Goal: Browse casually: Explore the website without a specific task or goal

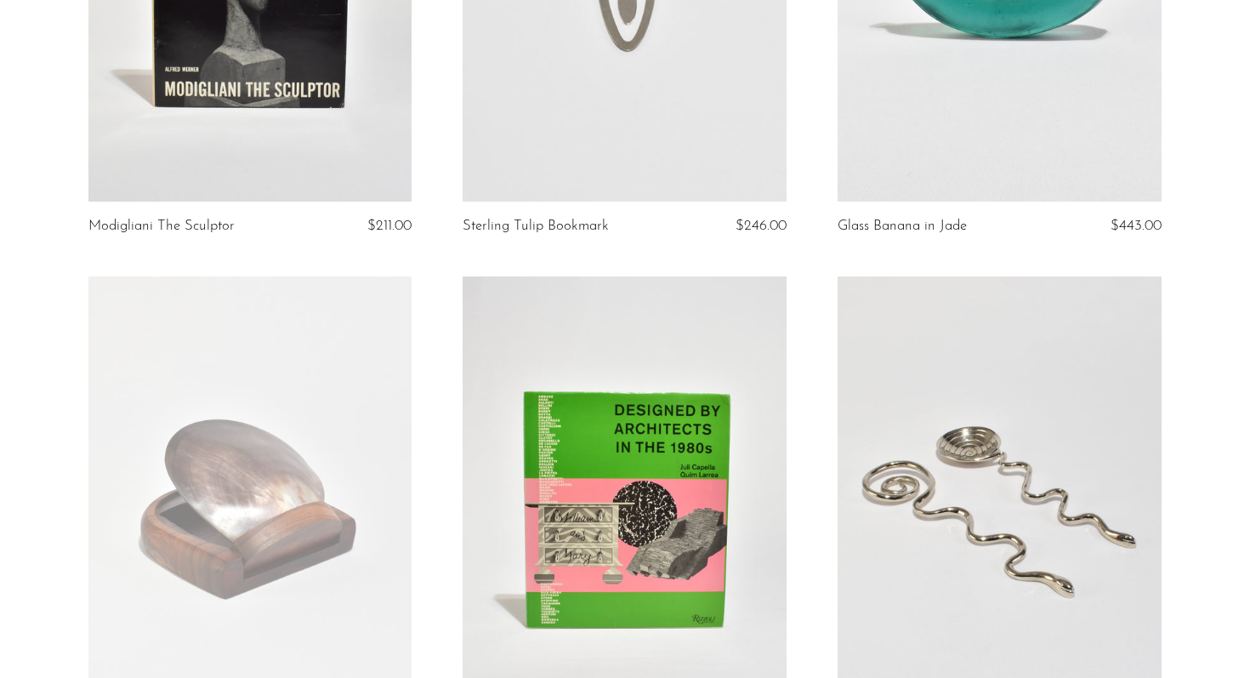
scroll to position [1137, 0]
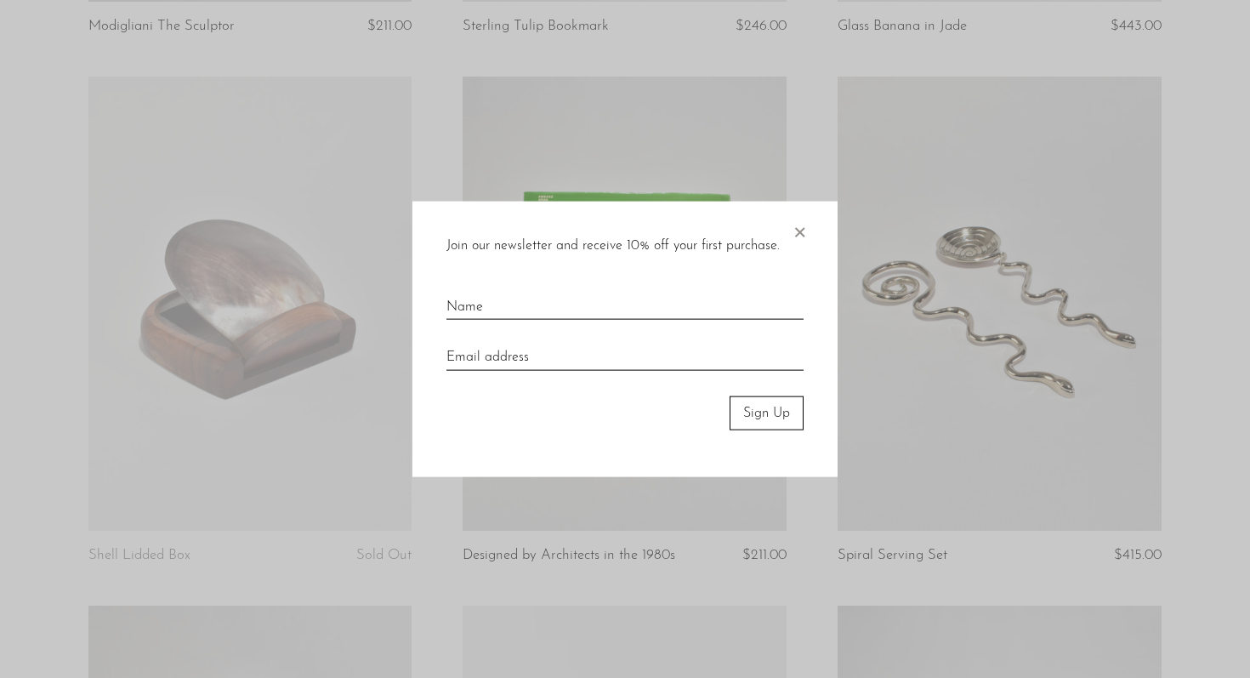
click at [799, 235] on span "×" at bounding box center [799, 228] width 17 height 54
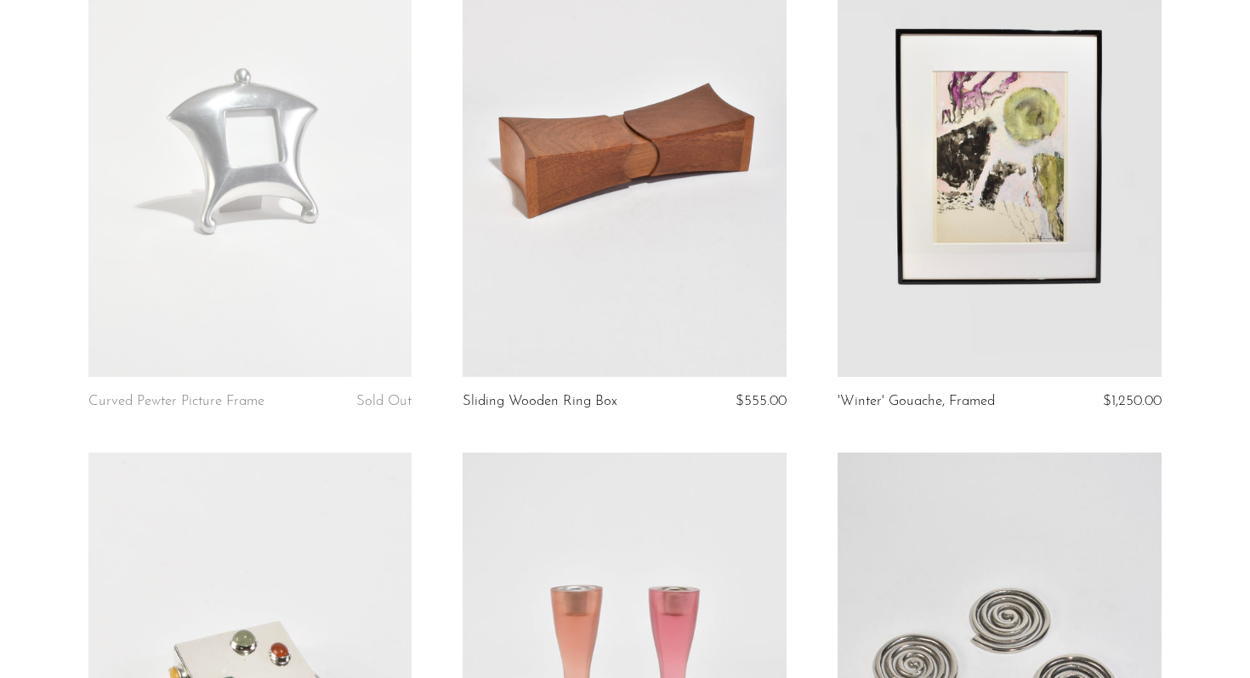
scroll to position [3418, 0]
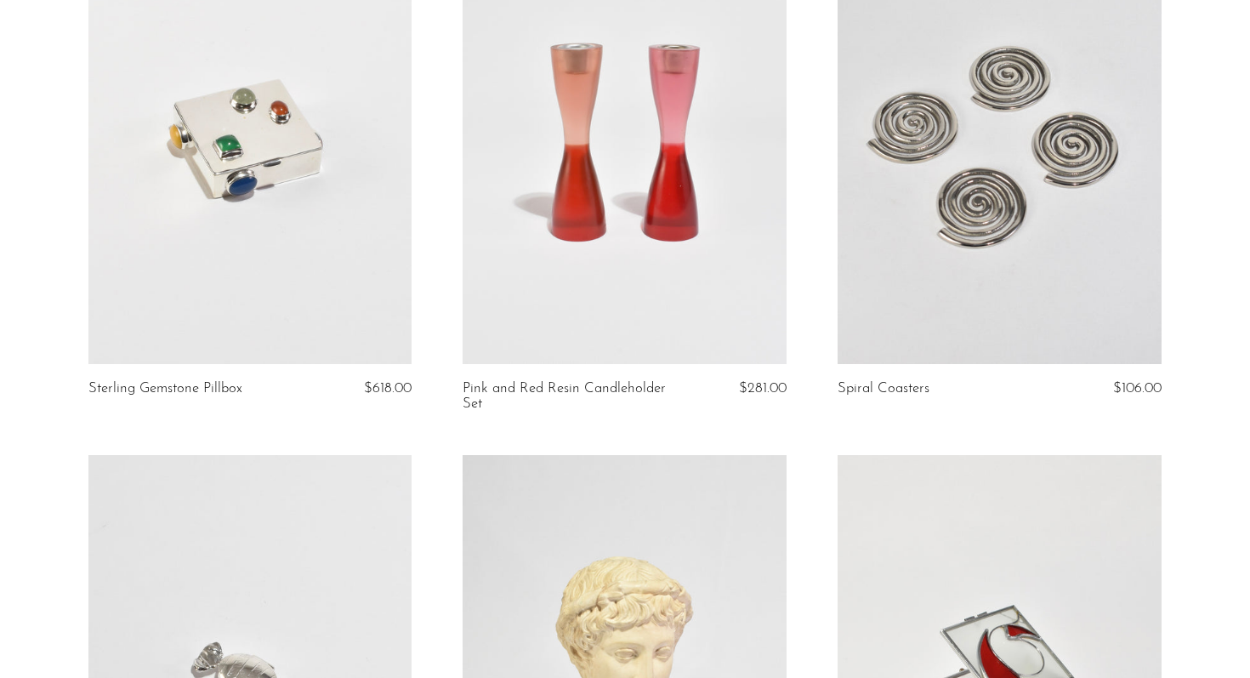
click at [1012, 190] on link at bounding box center [999, 137] width 324 height 453
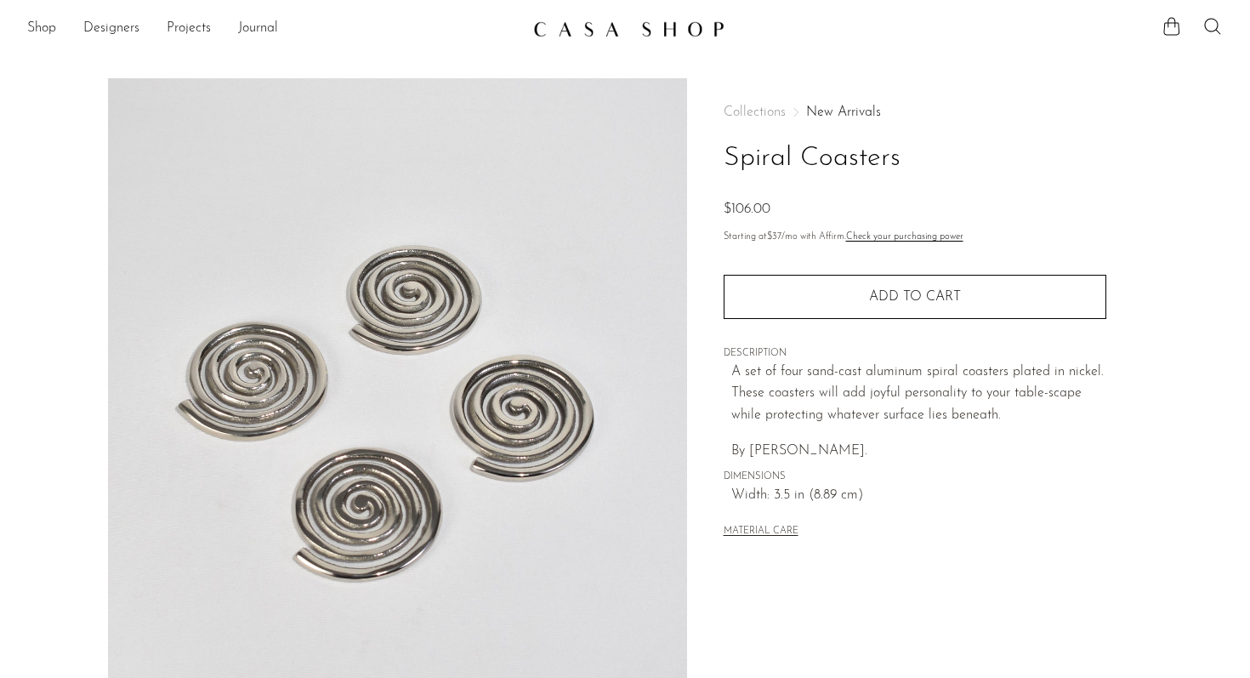
drag, startPoint x: 751, startPoint y: 452, endPoint x: 881, endPoint y: 456, distance: 130.1
click at [881, 456] on p "By Sophie Lou Jacobsen." at bounding box center [918, 451] width 375 height 22
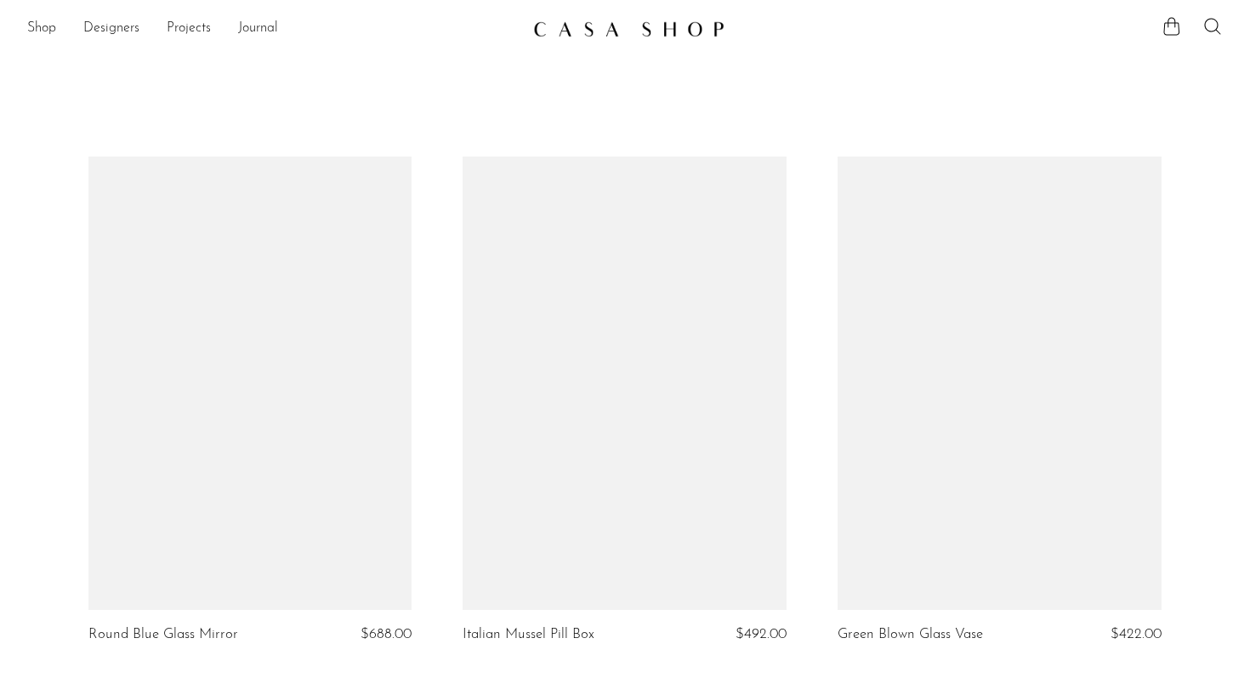
scroll to position [3418, 0]
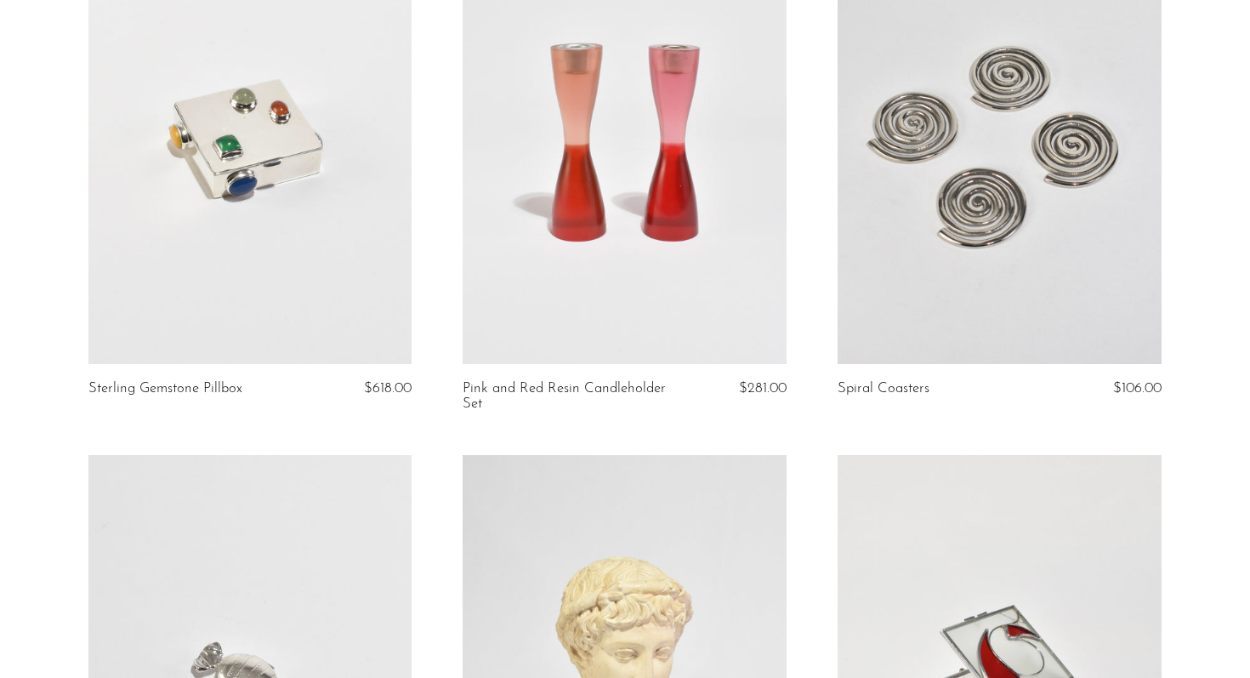
click at [366, 270] on link at bounding box center [250, 137] width 324 height 453
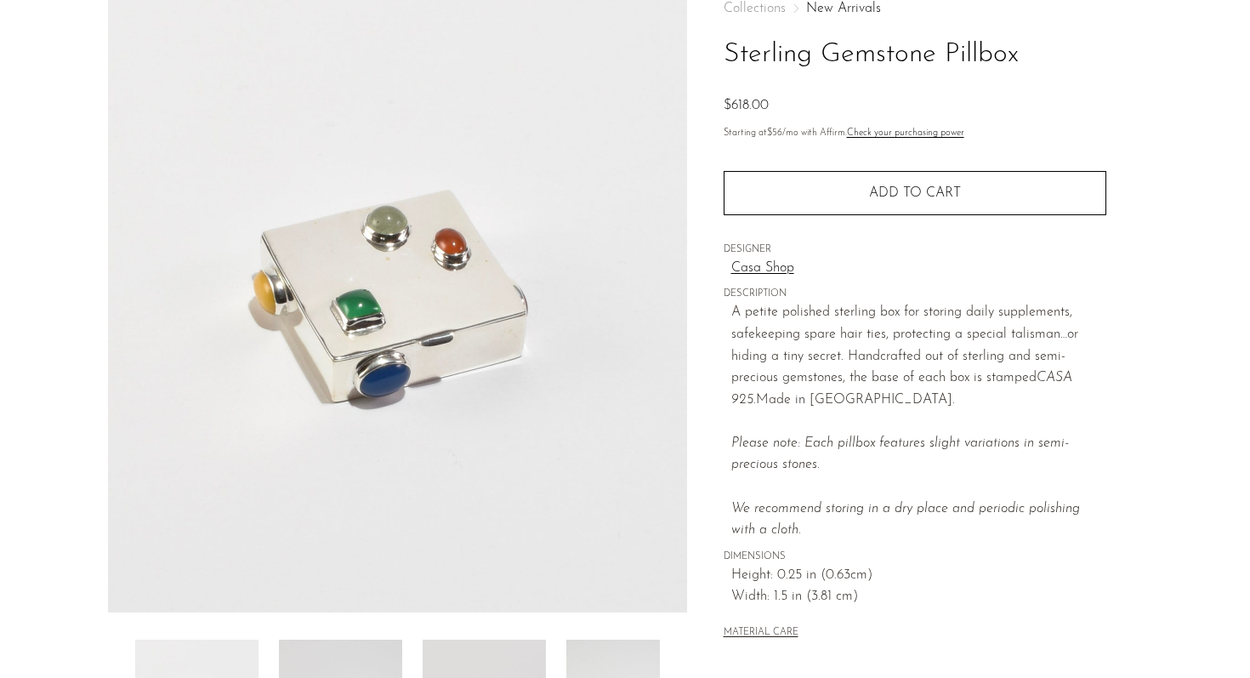
scroll to position [429, 0]
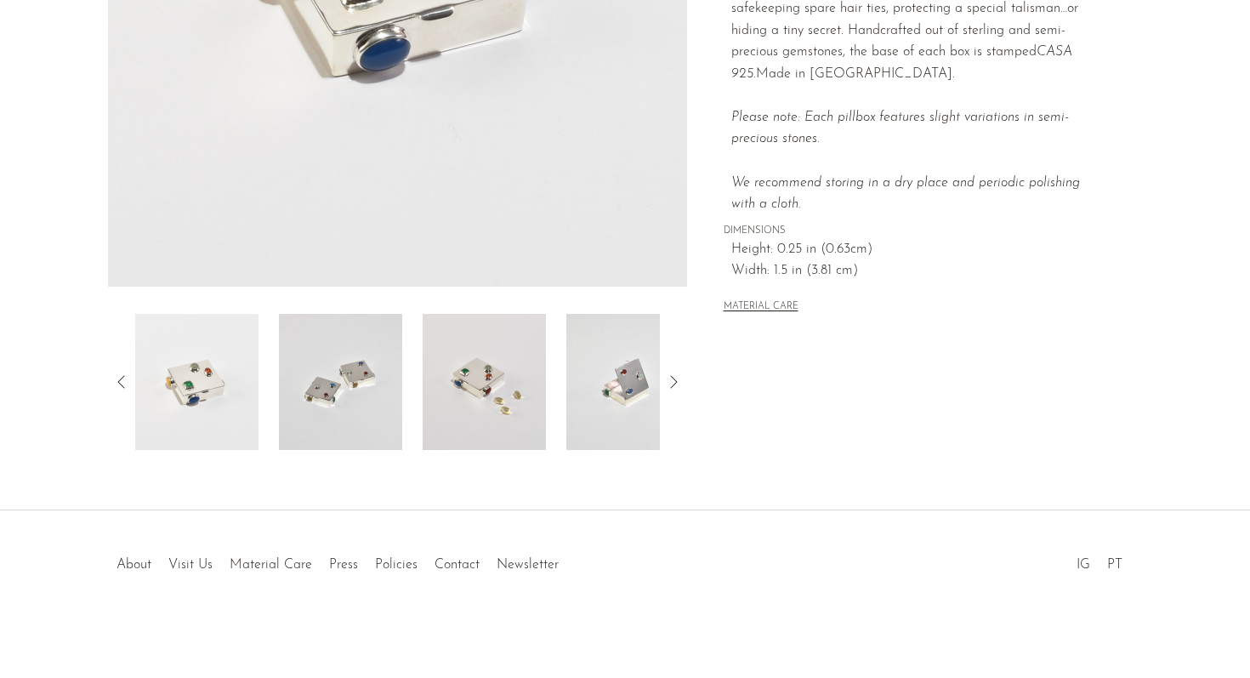
click at [670, 389] on icon at bounding box center [673, 382] width 20 height 20
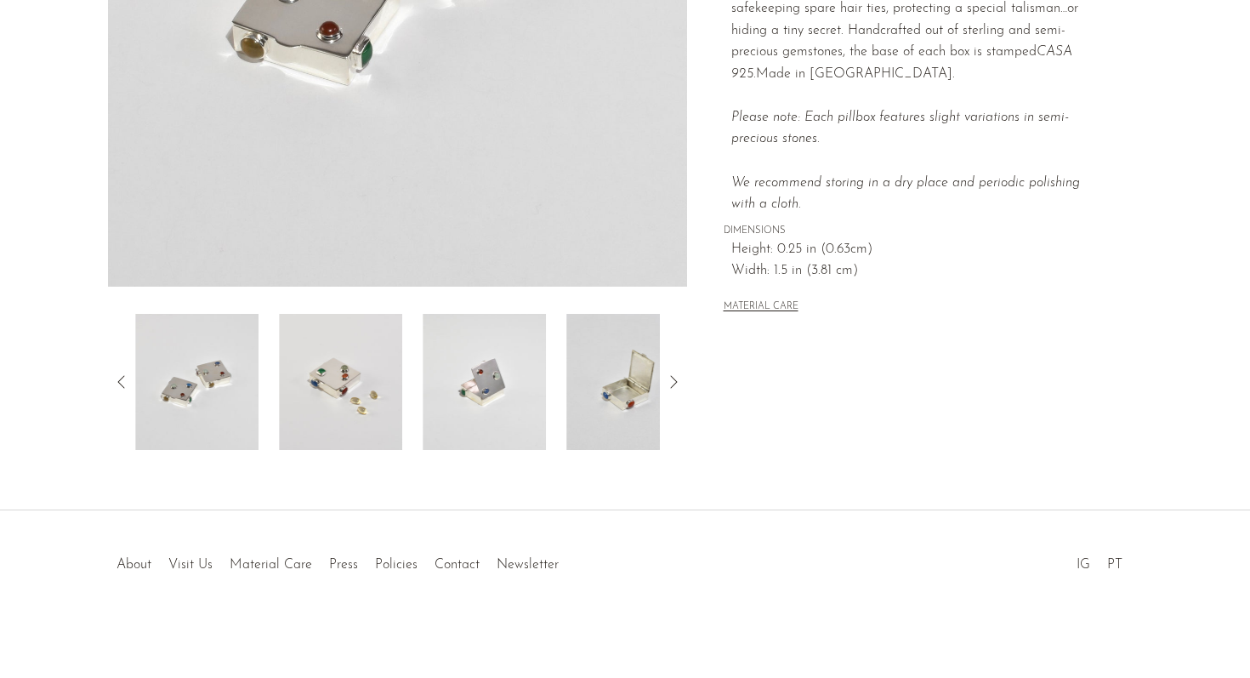
click at [496, 408] on img at bounding box center [484, 382] width 123 height 136
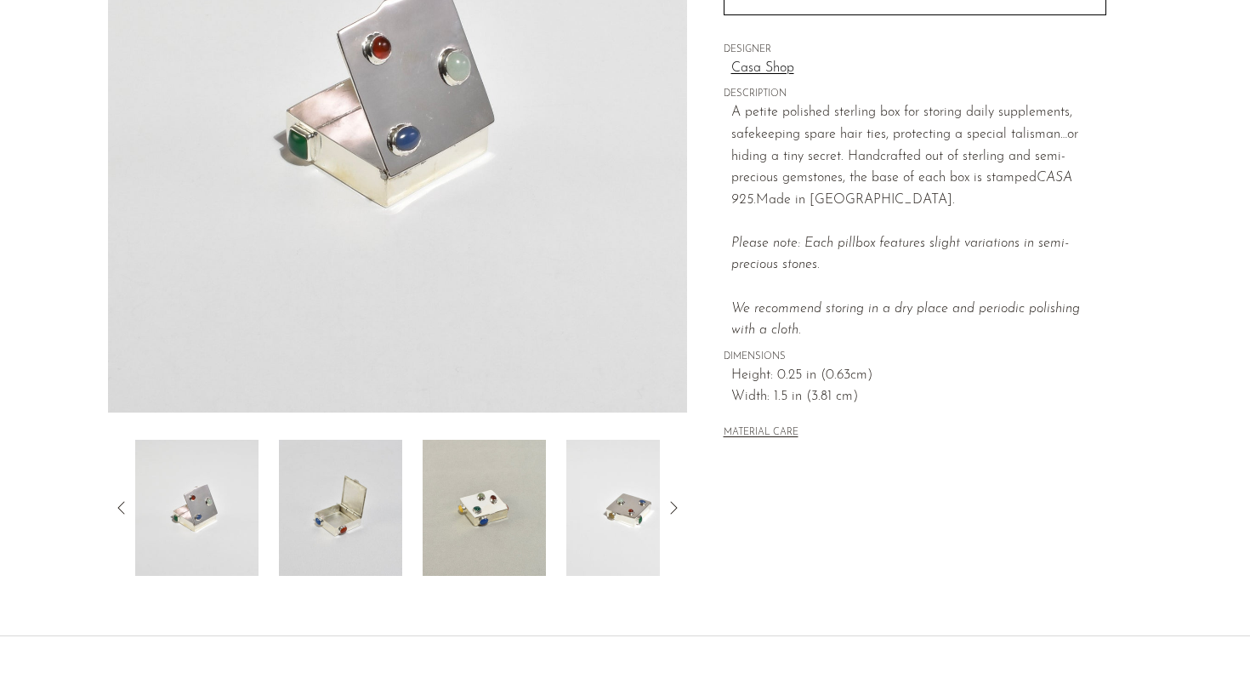
scroll to position [313, 0]
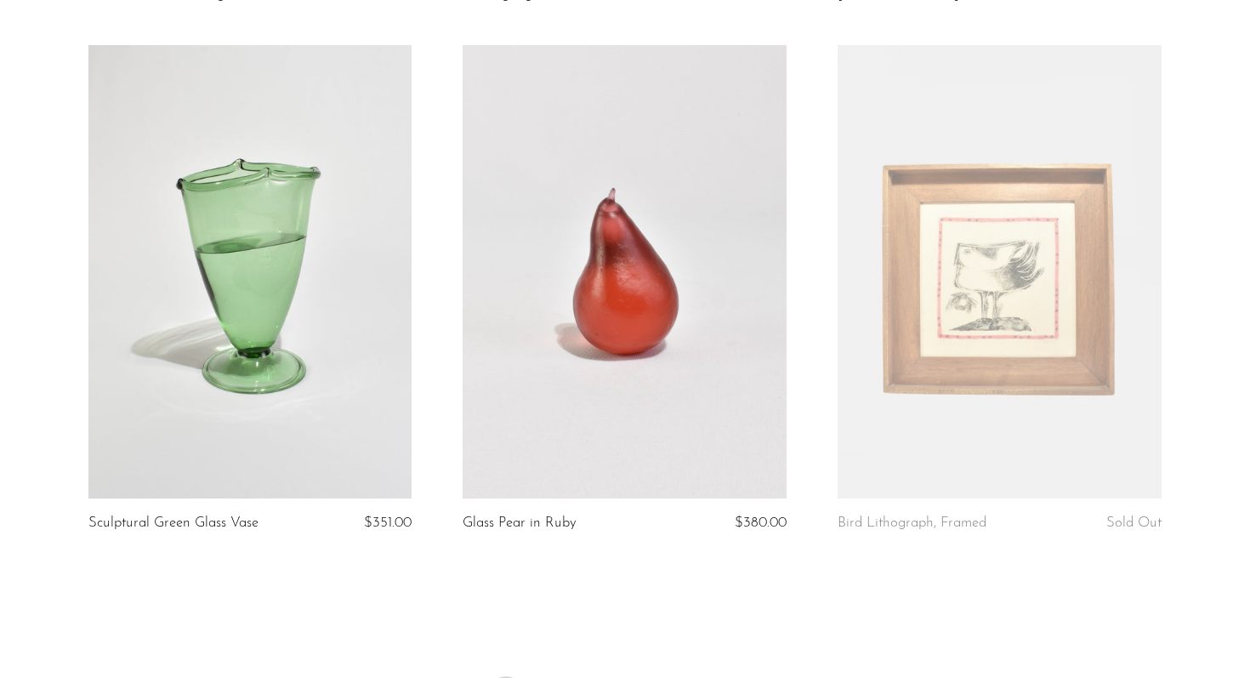
scroll to position [6233, 0]
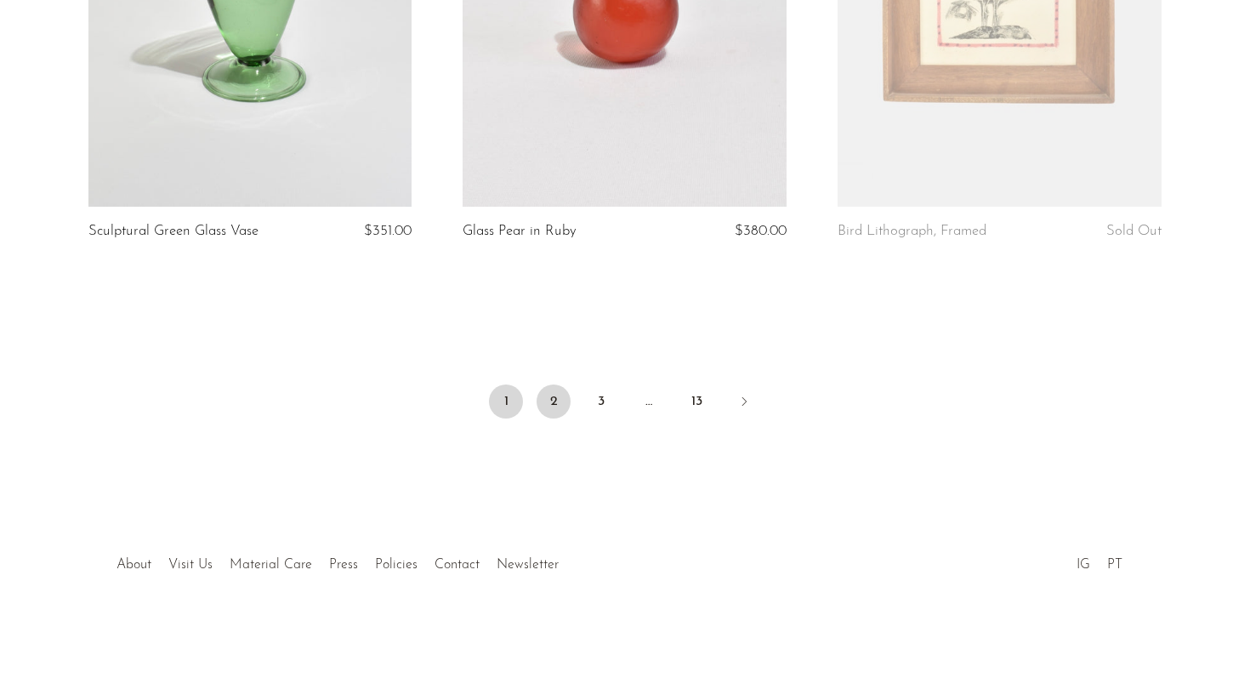
click at [545, 401] on link "2" at bounding box center [553, 401] width 34 height 34
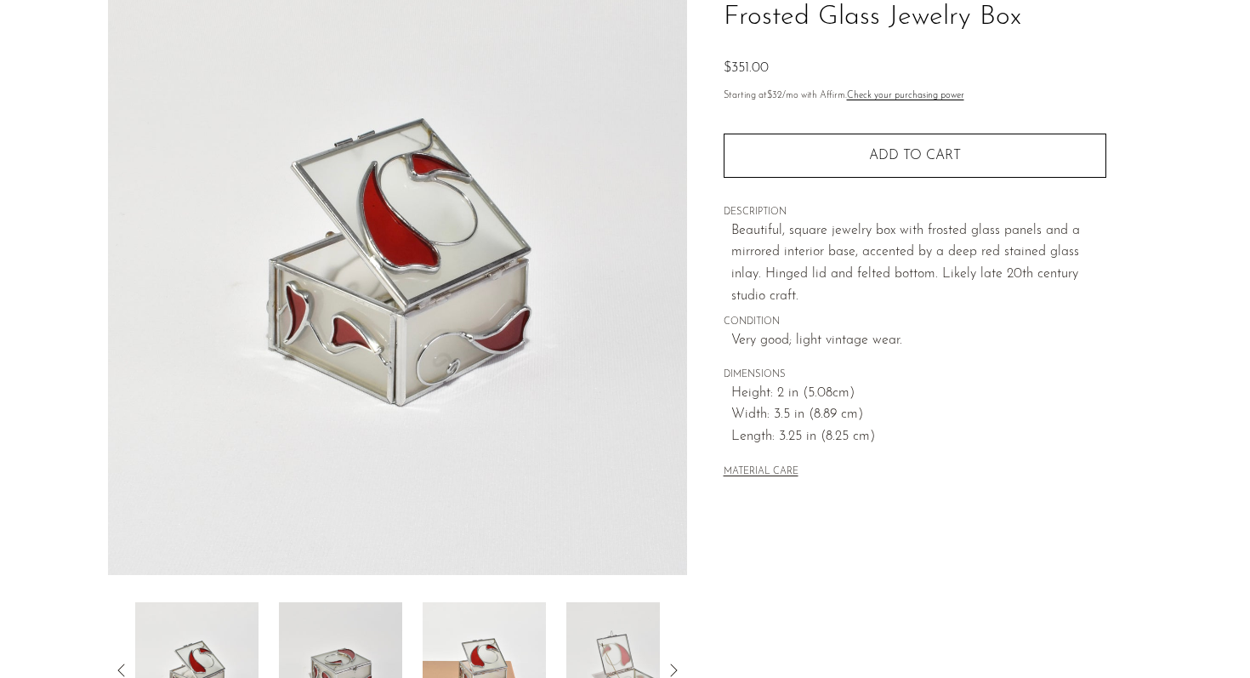
scroll to position [284, 0]
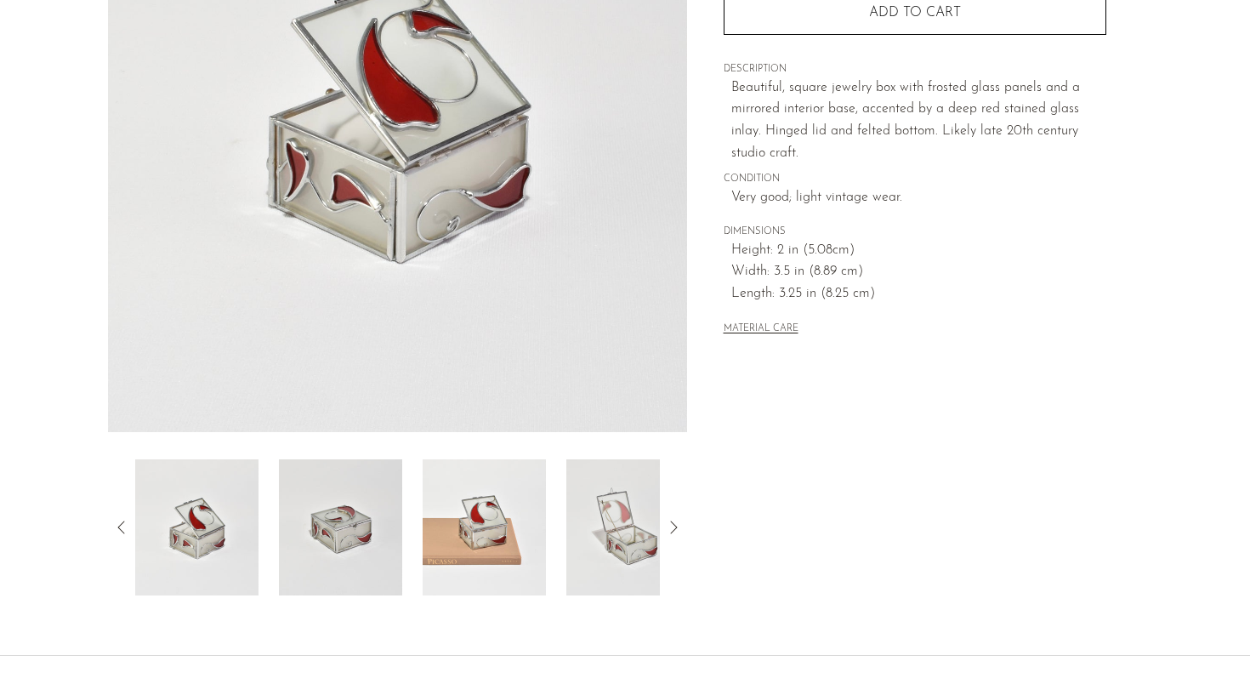
click at [348, 508] on img at bounding box center [340, 527] width 123 height 136
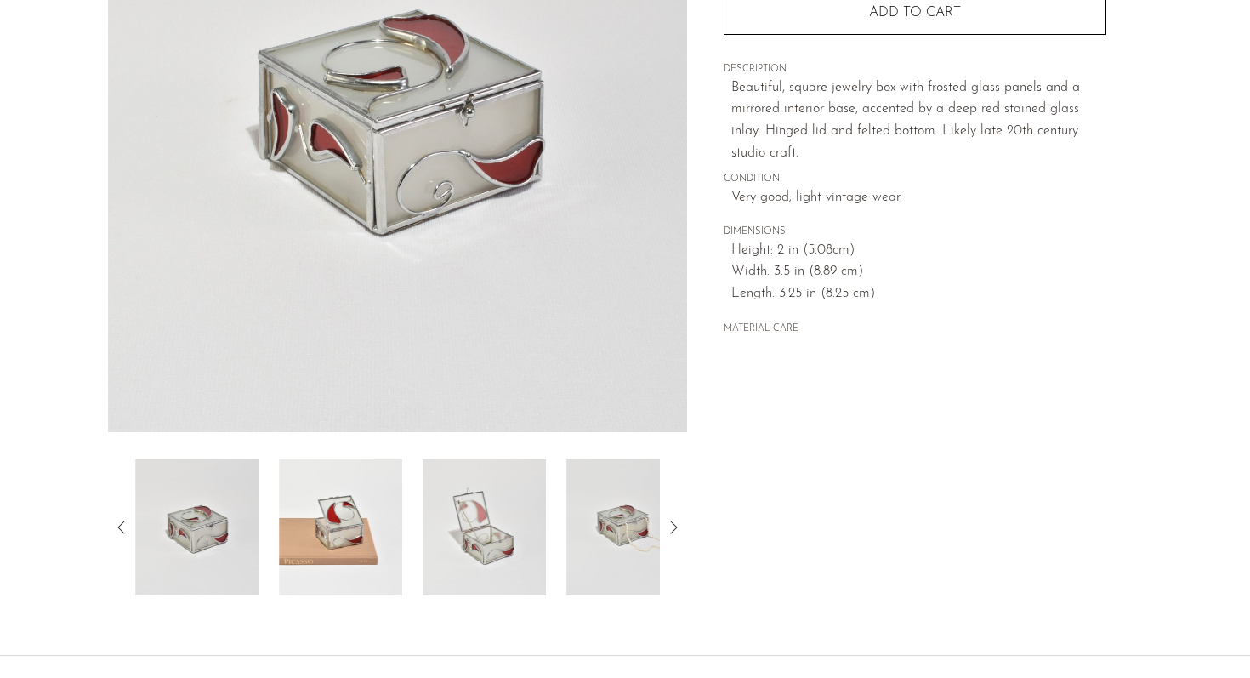
click at [377, 527] on img at bounding box center [340, 527] width 123 height 136
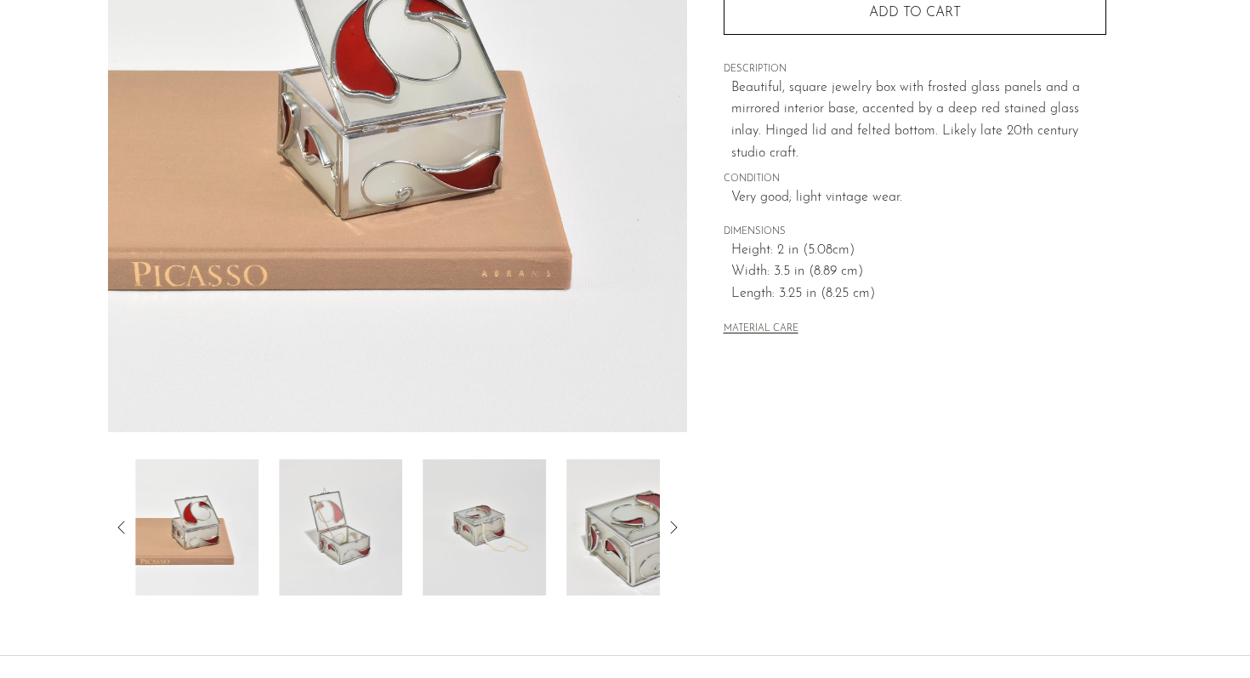
click at [406, 536] on div at bounding box center [397, 527] width 525 height 136
click at [438, 540] on img at bounding box center [484, 527] width 123 height 136
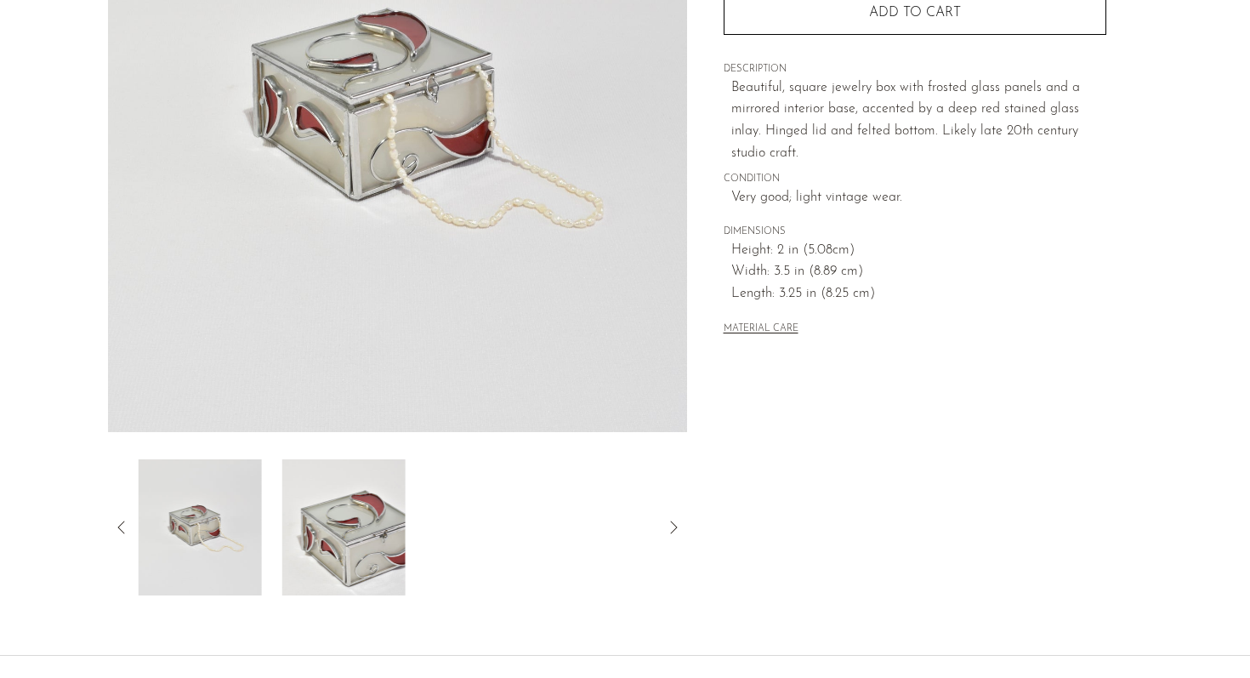
click at [518, 523] on div at bounding box center [397, 527] width 525 height 136
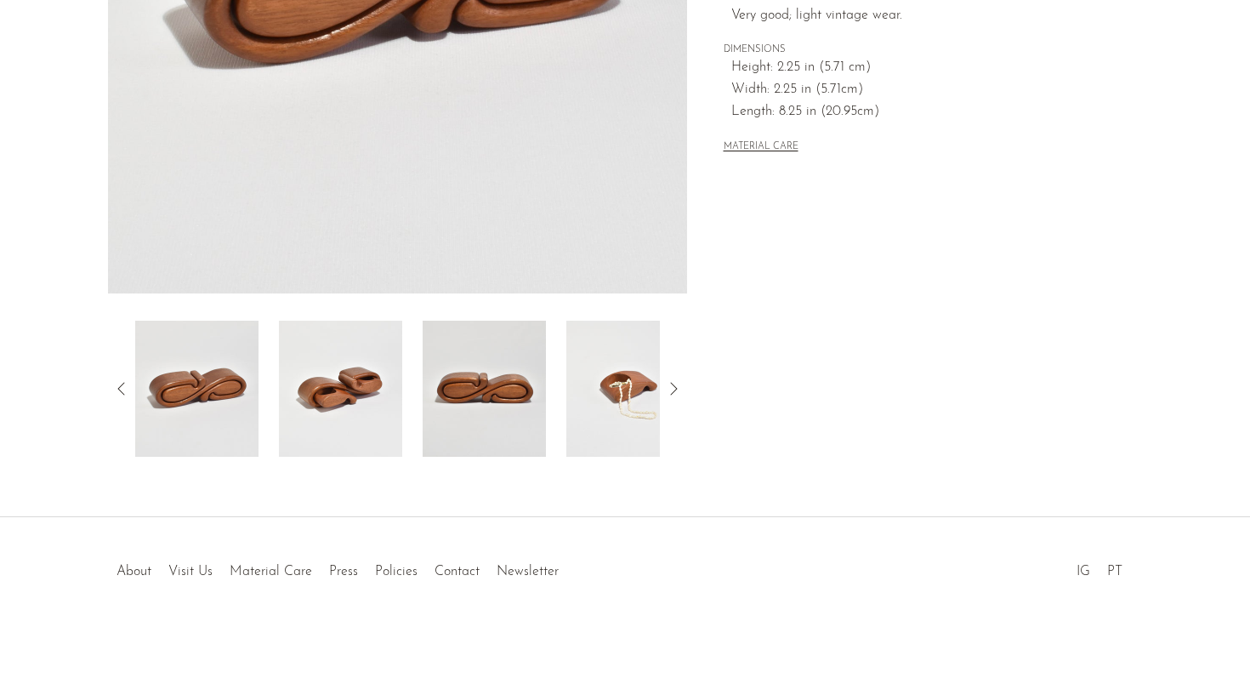
scroll to position [429, 0]
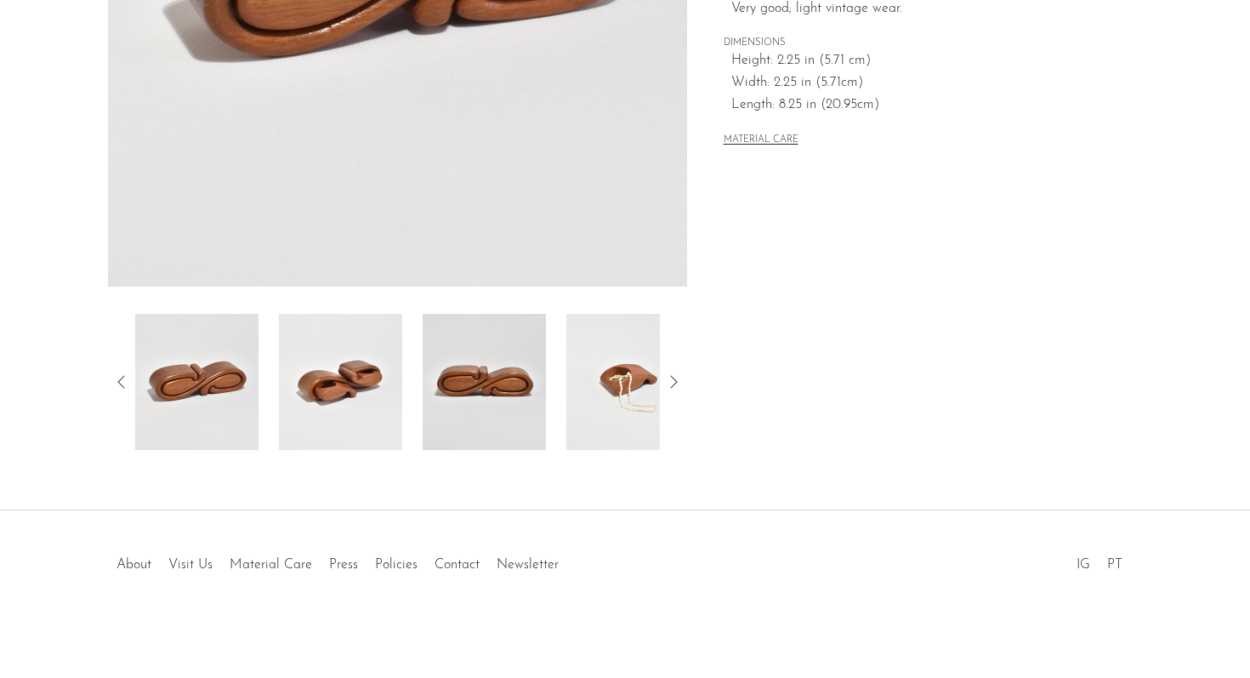
click at [292, 415] on img at bounding box center [340, 382] width 123 height 136
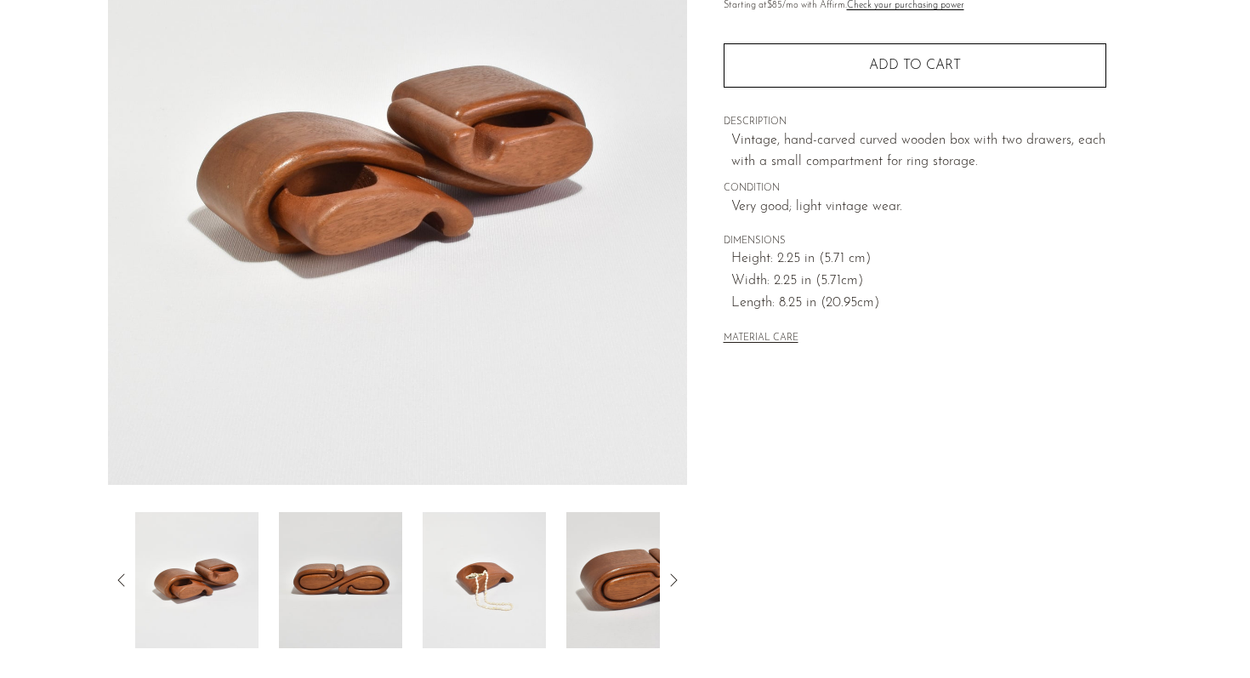
scroll to position [235, 0]
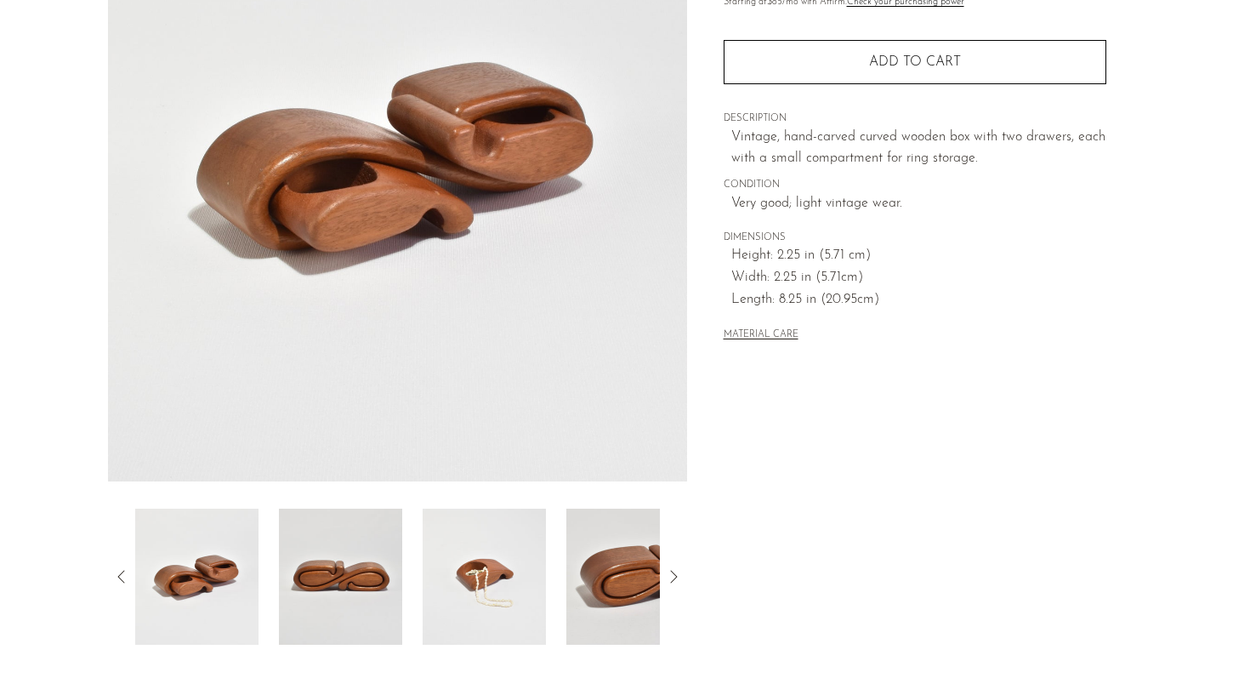
click at [358, 580] on img at bounding box center [340, 576] width 123 height 136
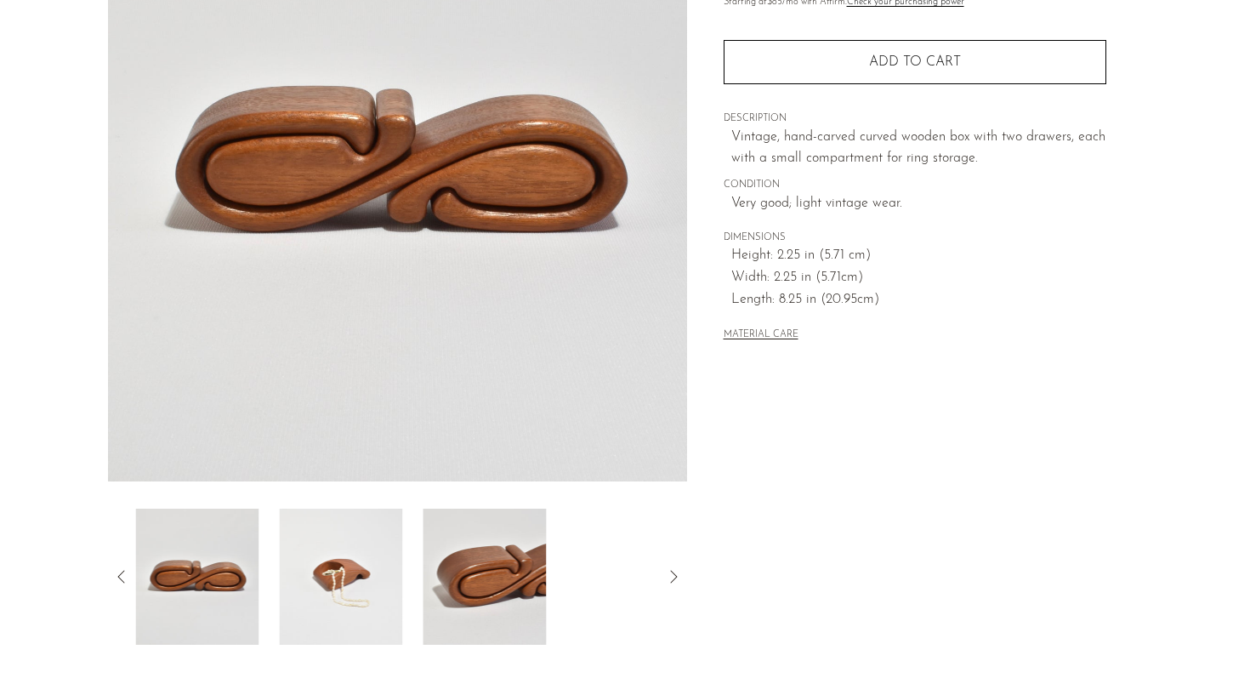
click at [364, 578] on img at bounding box center [340, 576] width 123 height 136
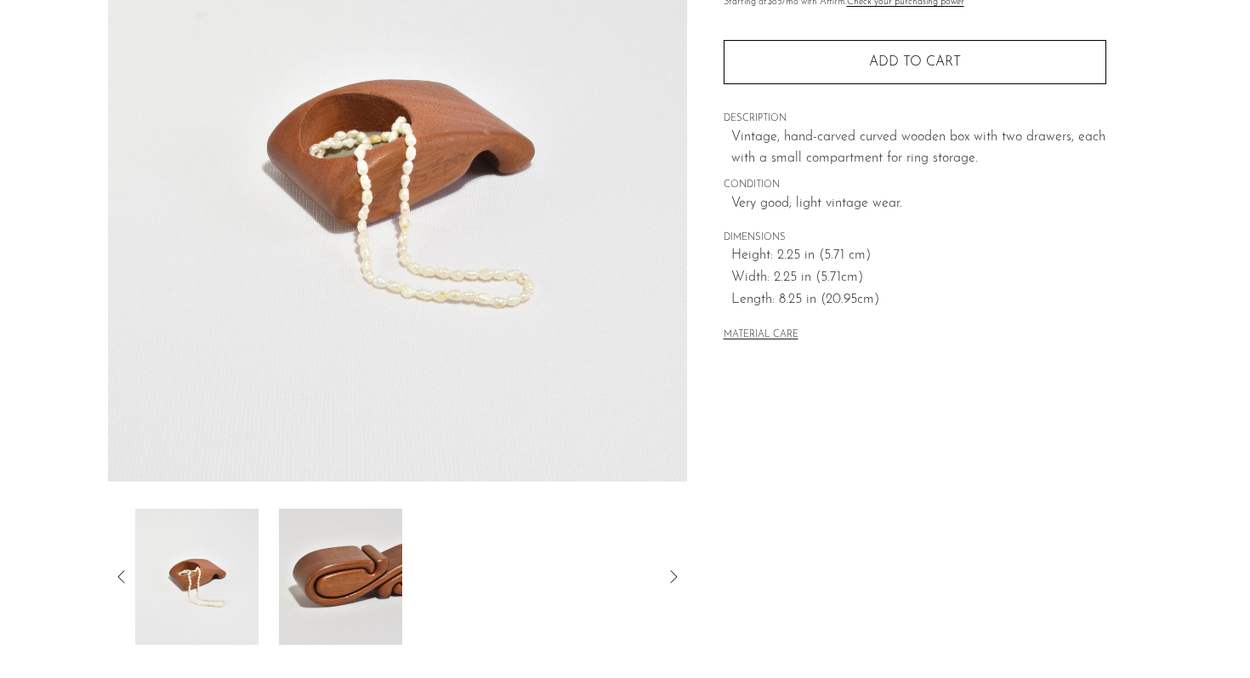
click at [322, 576] on img at bounding box center [340, 576] width 123 height 136
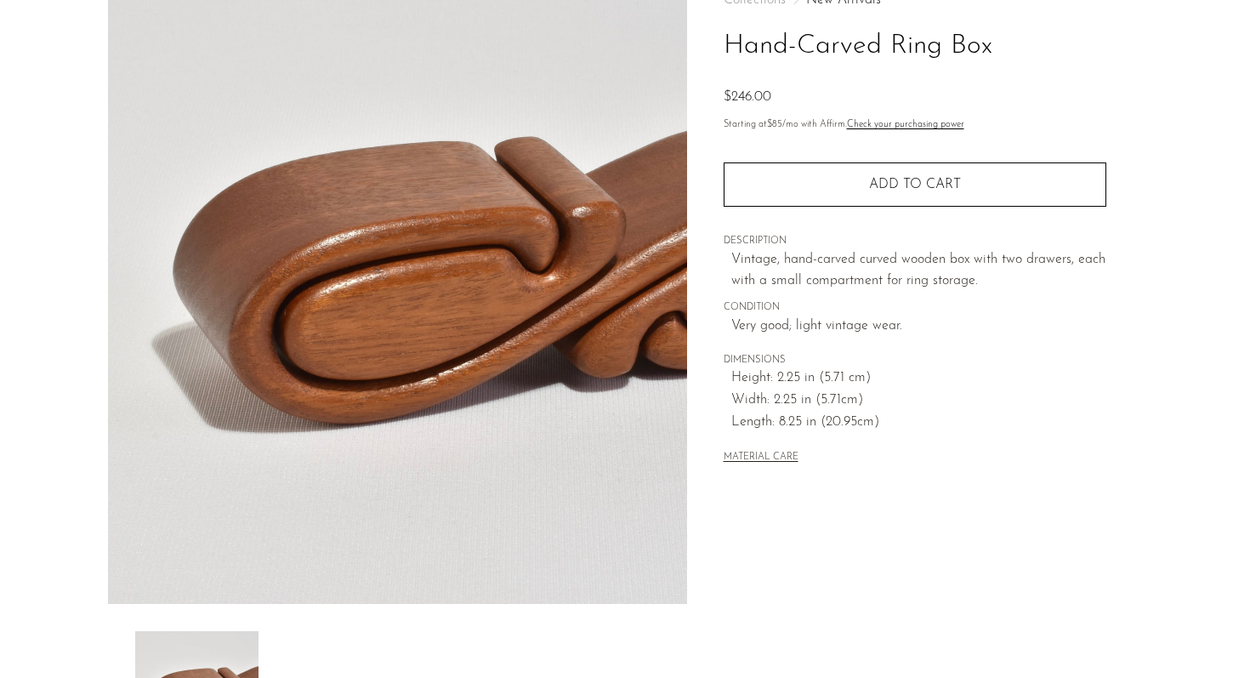
scroll to position [44, 0]
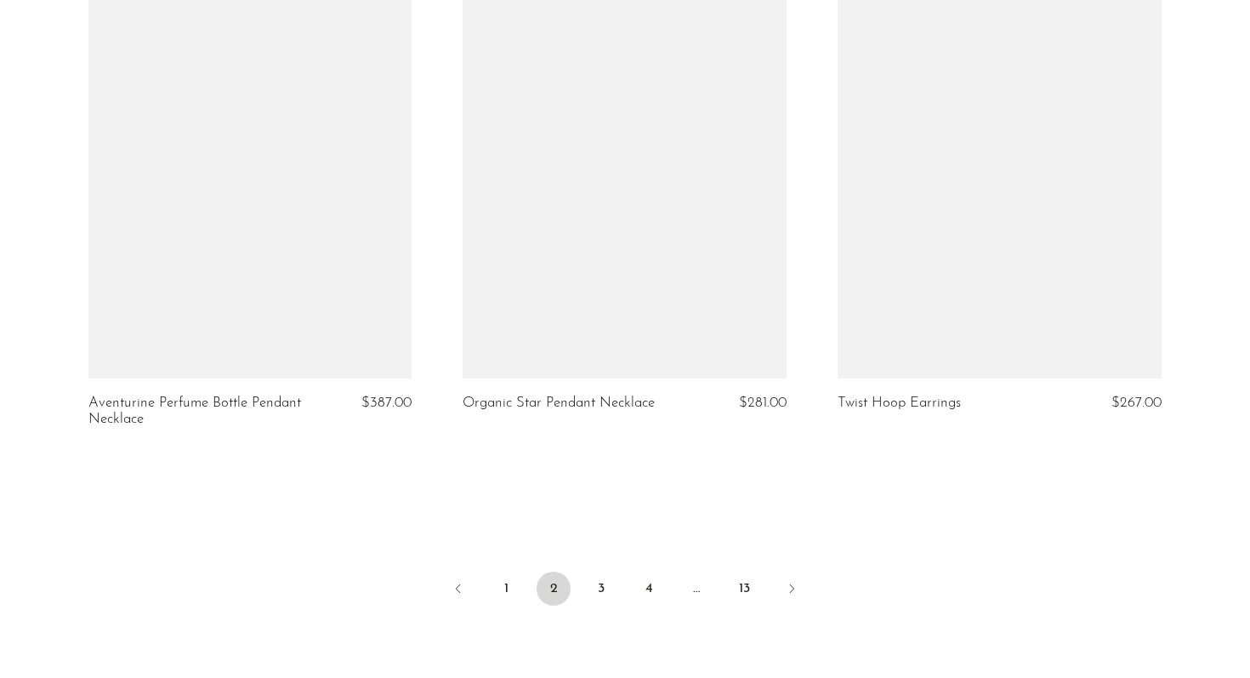
scroll to position [6094, 0]
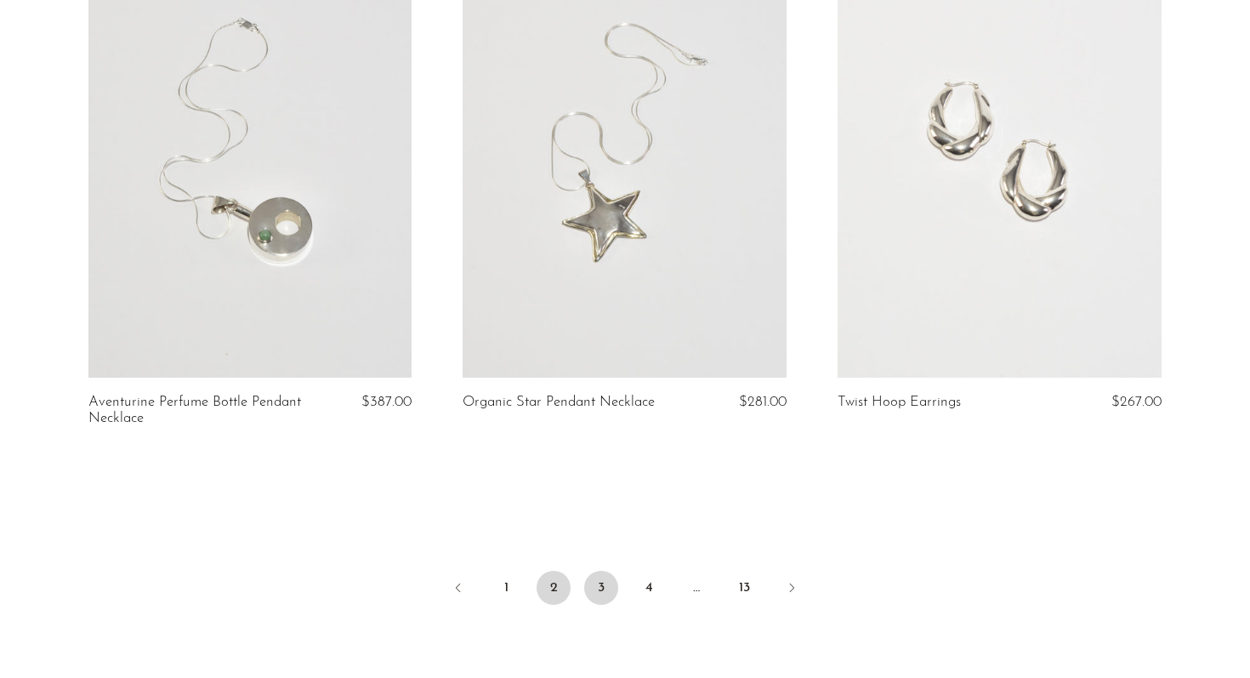
click at [604, 575] on link "3" at bounding box center [601, 587] width 34 height 34
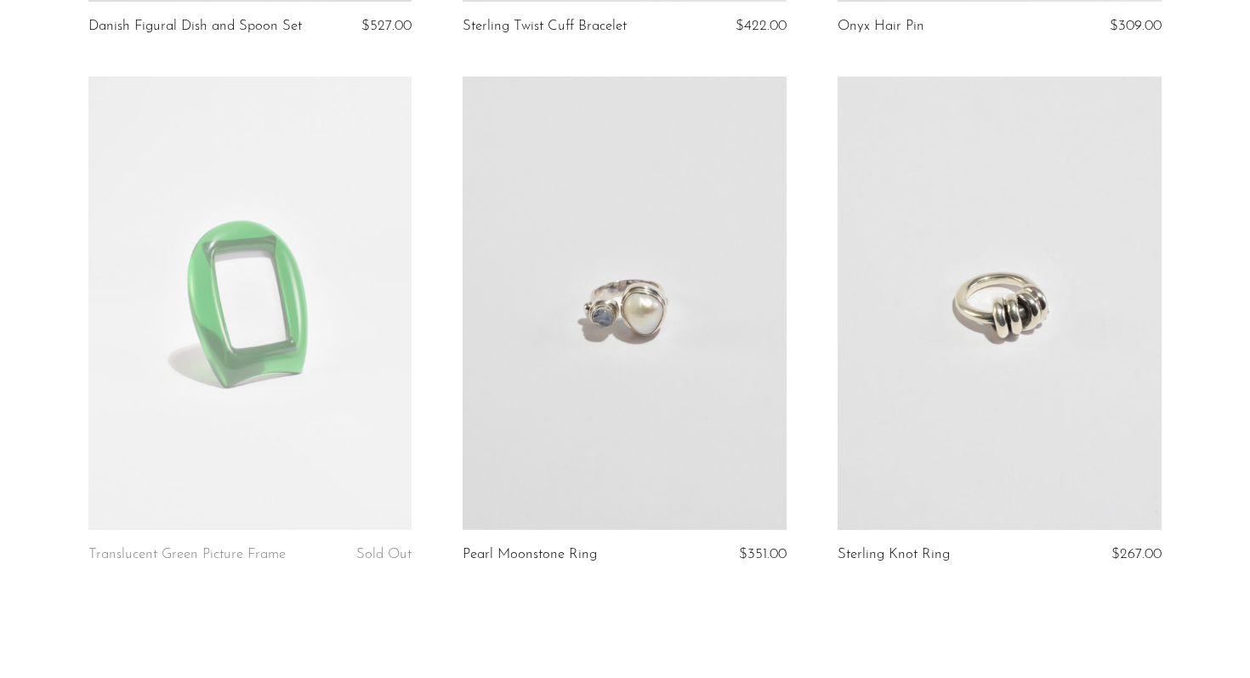
scroll to position [6233, 0]
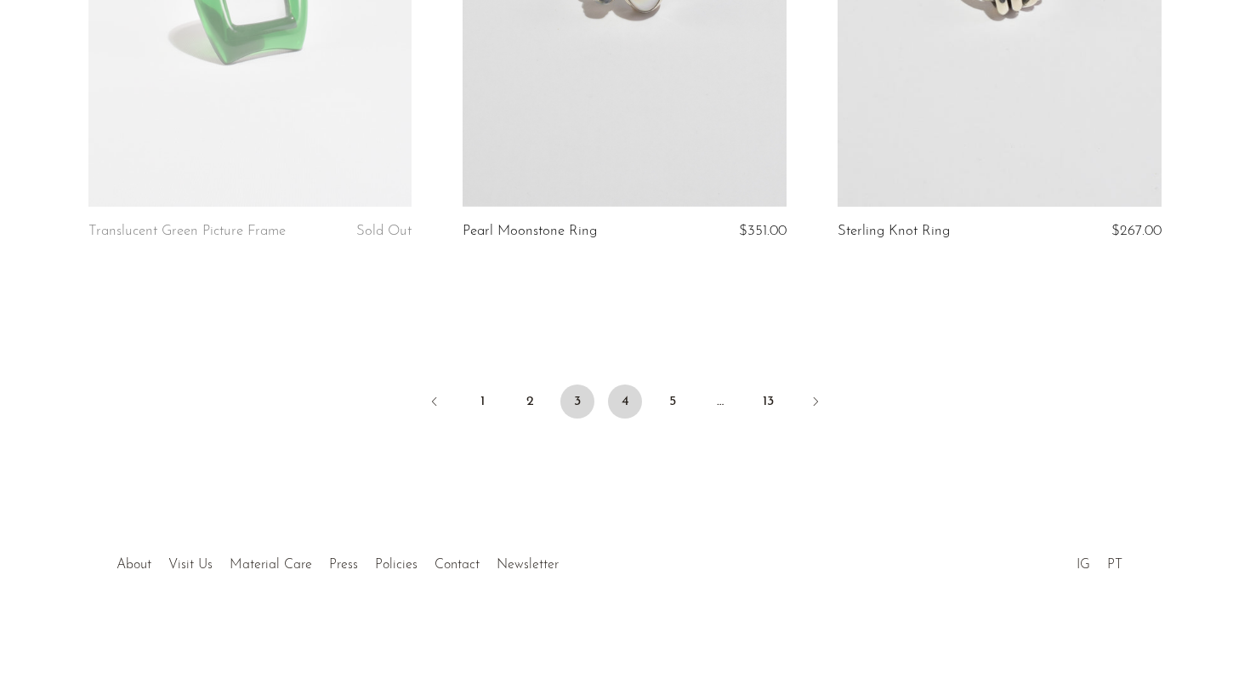
click at [631, 403] on link "4" at bounding box center [625, 401] width 34 height 34
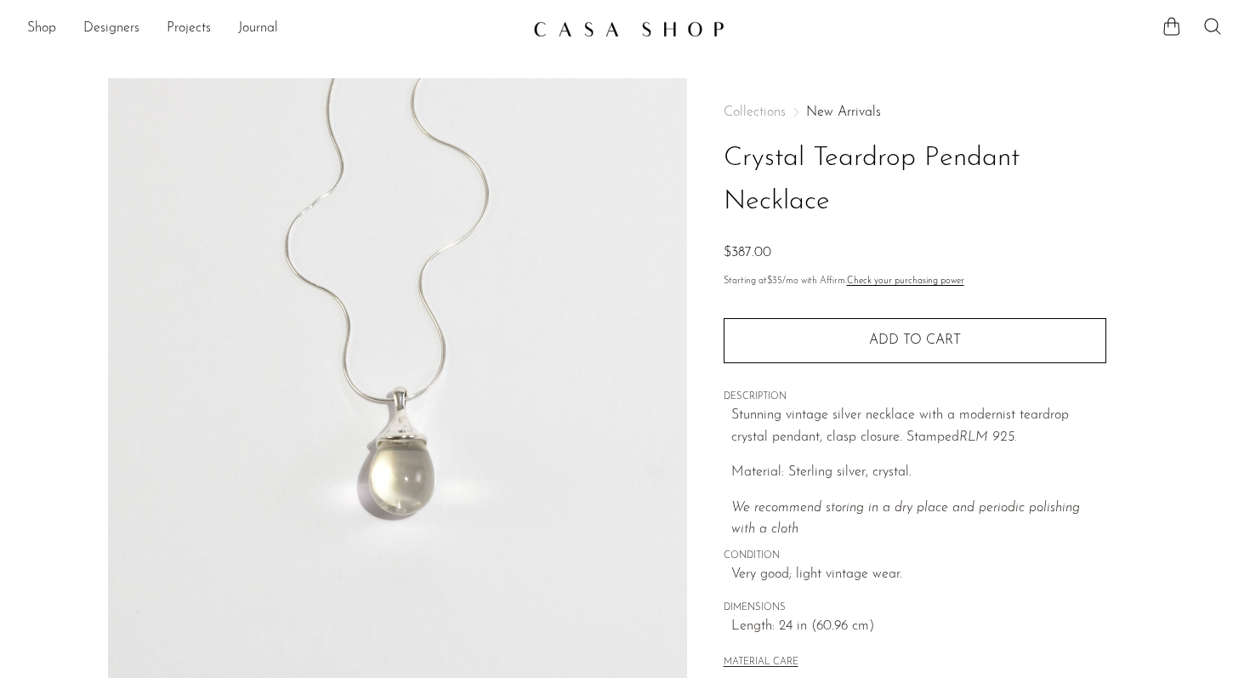
scroll to position [429, 0]
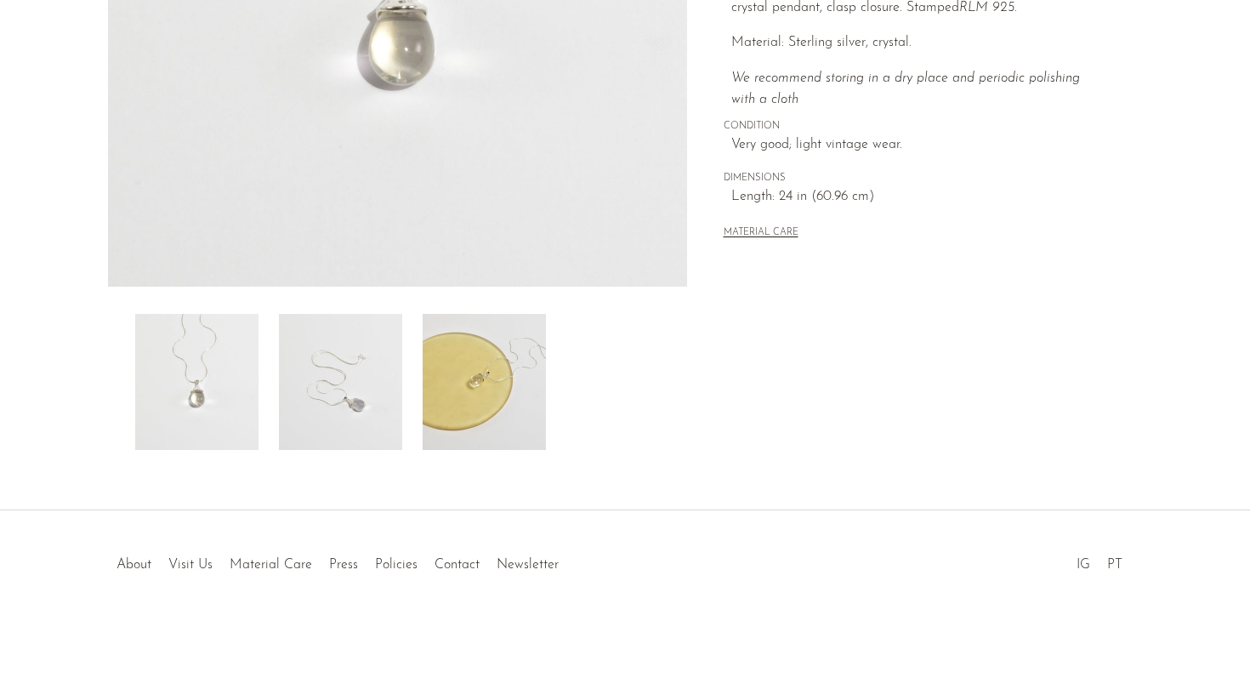
click at [348, 389] on img at bounding box center [340, 382] width 123 height 136
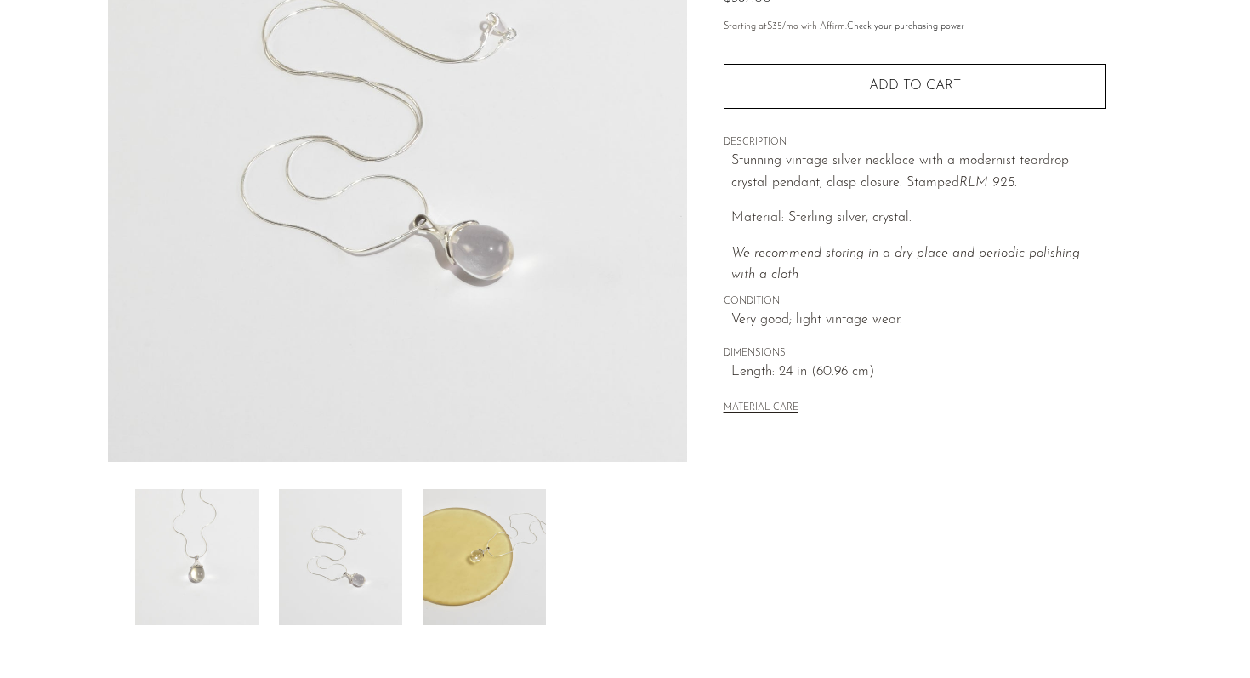
scroll to position [122, 0]
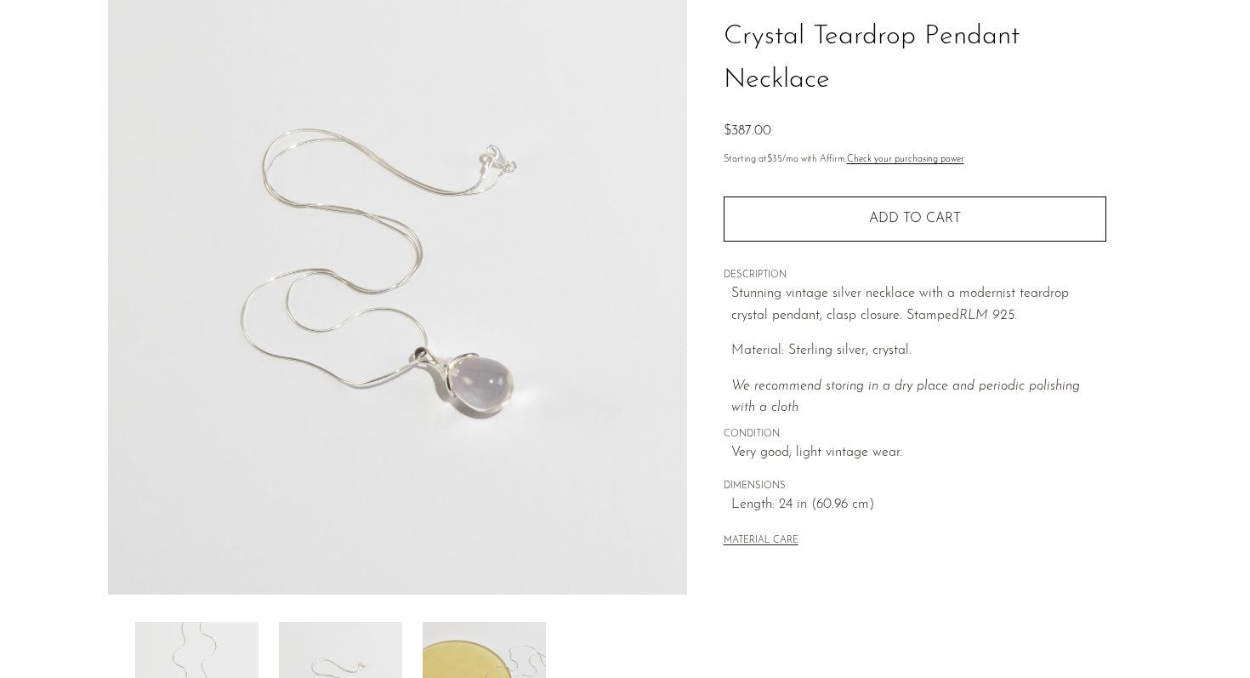
click at [452, 633] on img at bounding box center [484, 689] width 123 height 136
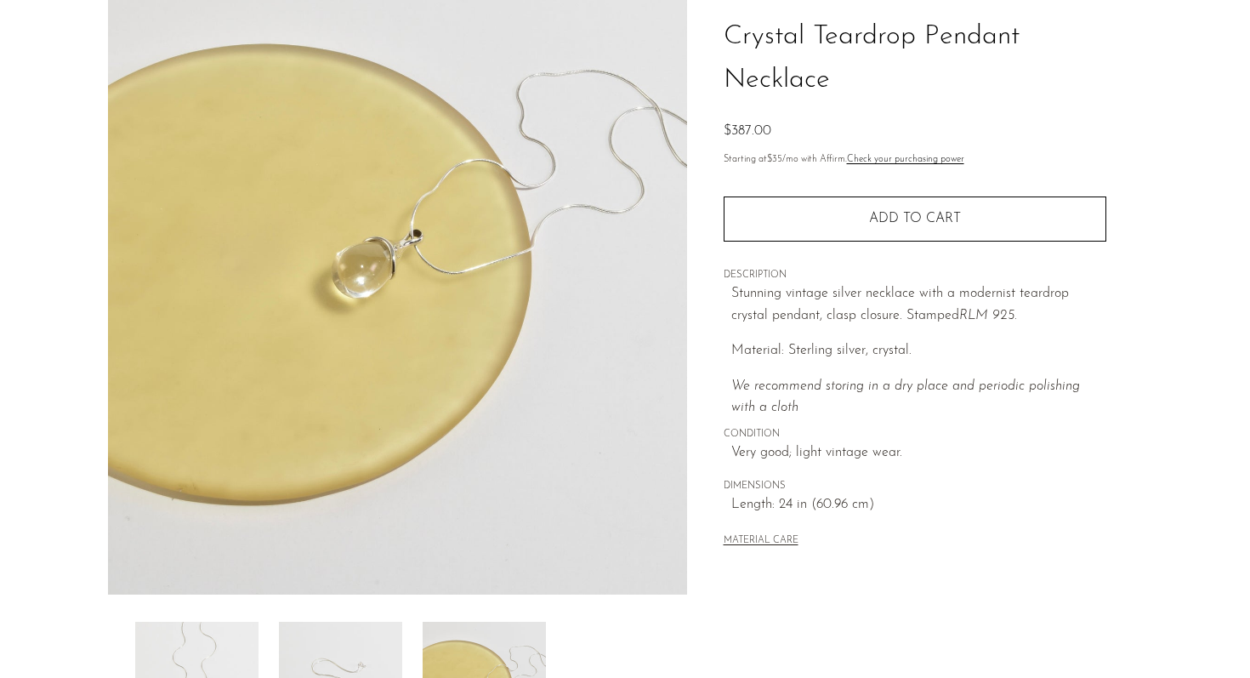
click at [200, 654] on img at bounding box center [196, 689] width 123 height 136
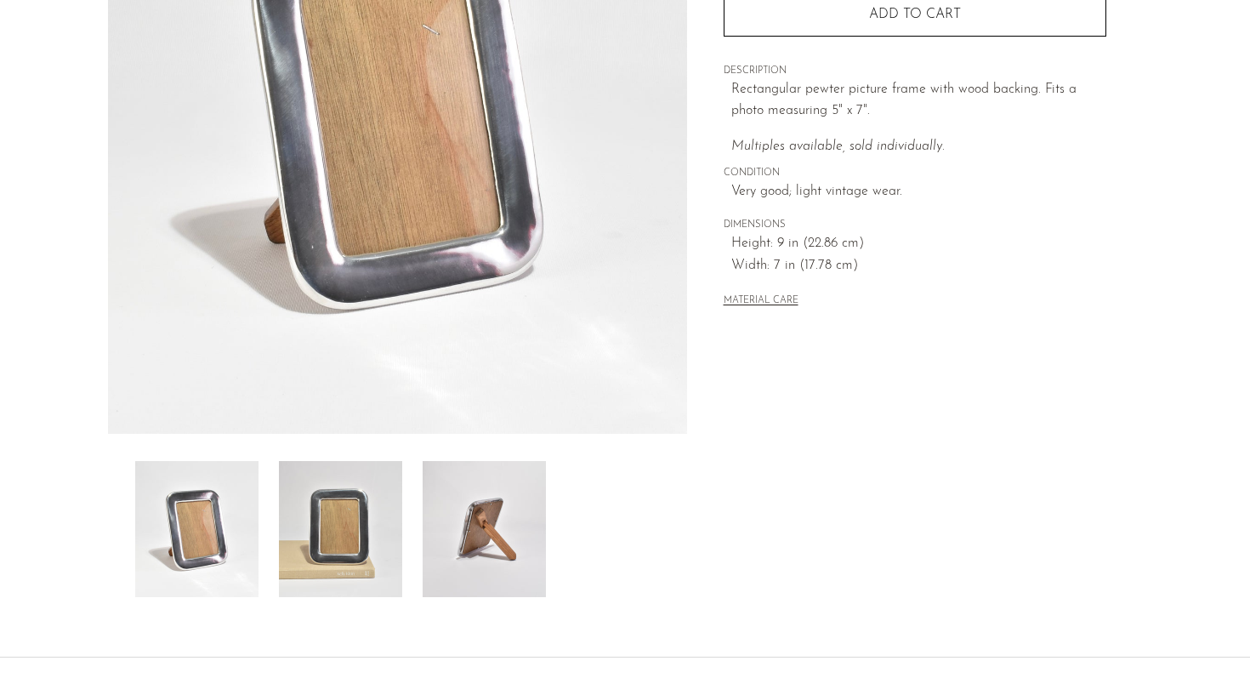
scroll to position [429, 0]
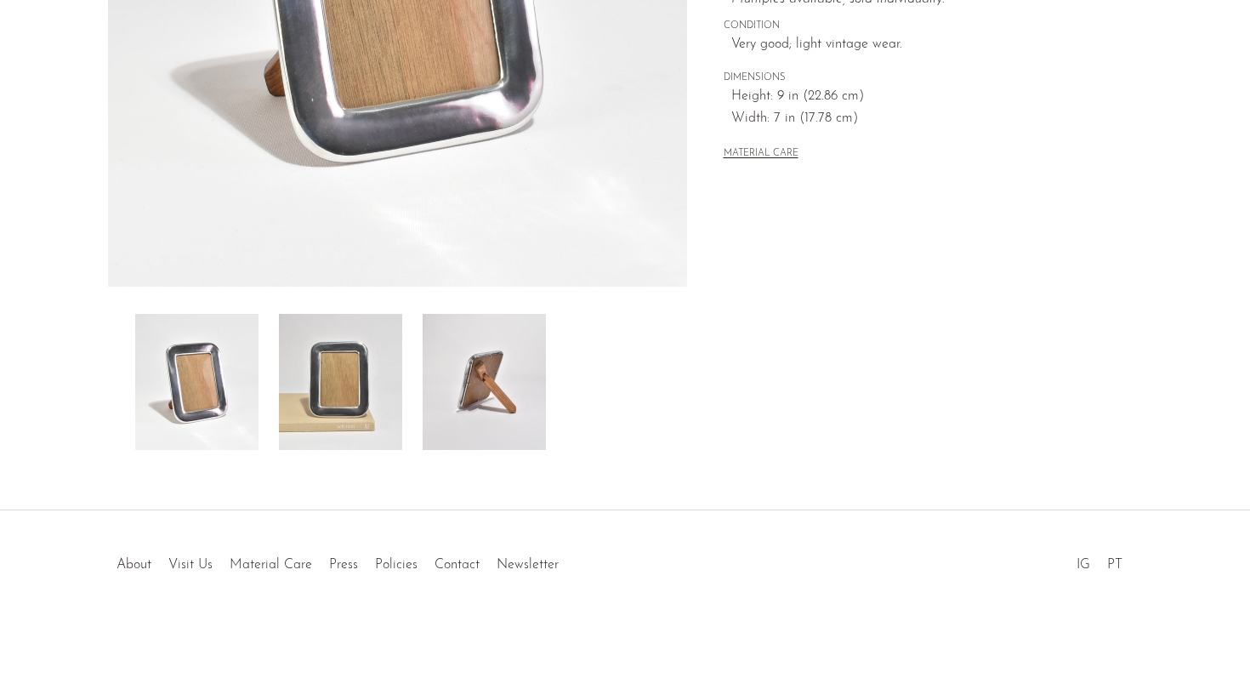
click at [343, 343] on img at bounding box center [340, 382] width 123 height 136
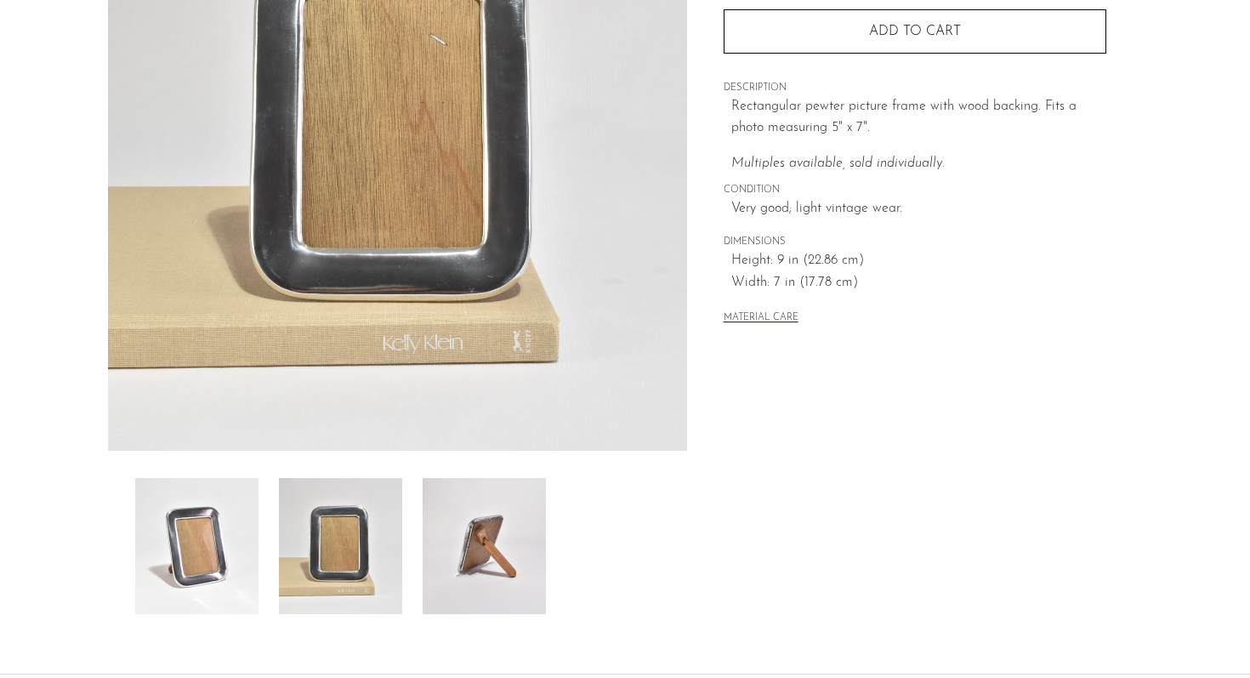
scroll to position [247, 0]
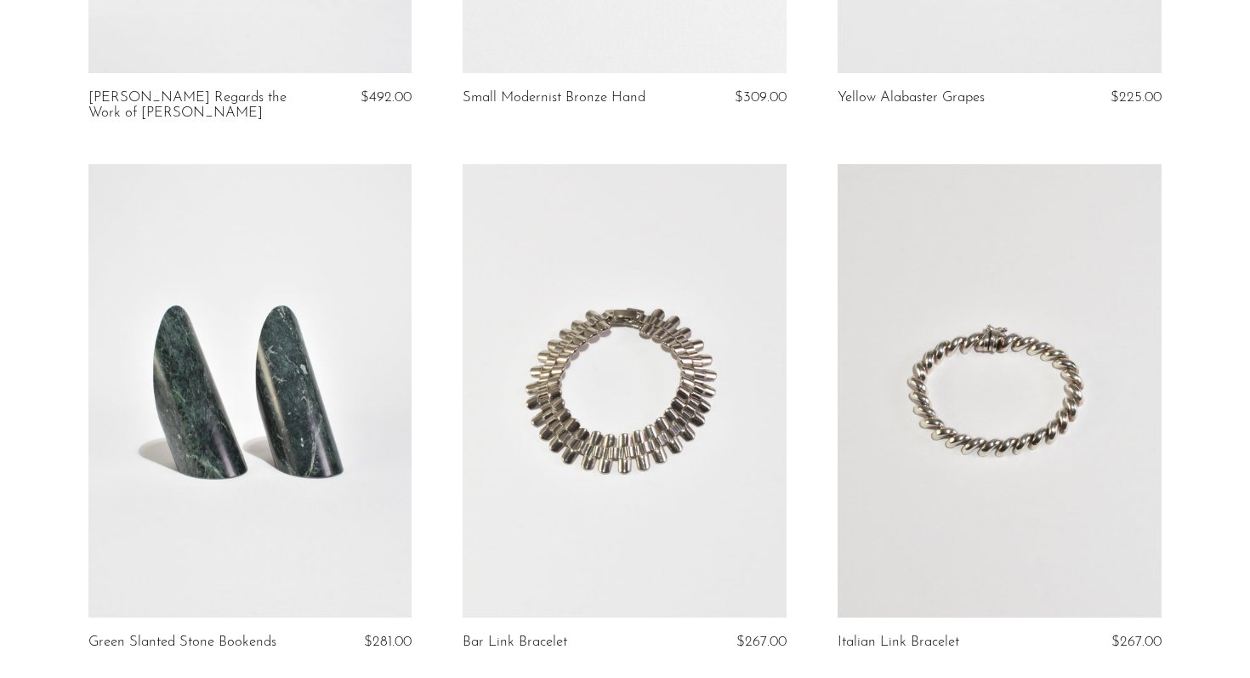
scroll to position [6249, 0]
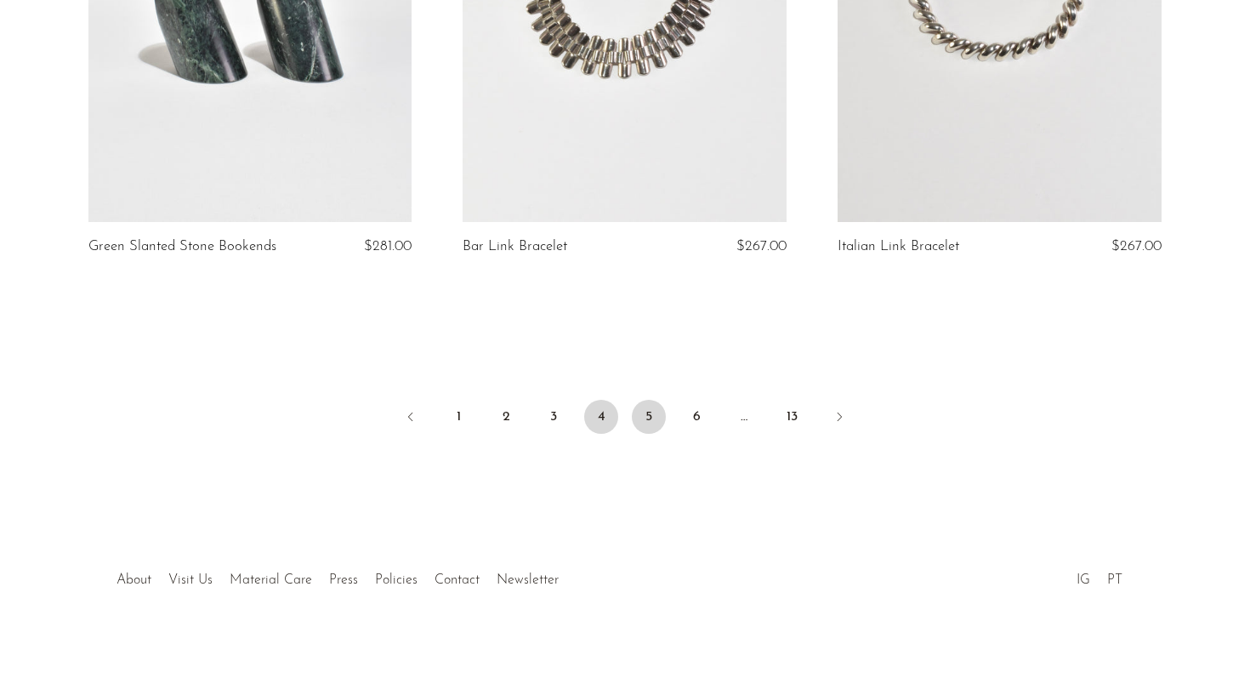
click at [649, 410] on link "5" at bounding box center [649, 417] width 34 height 34
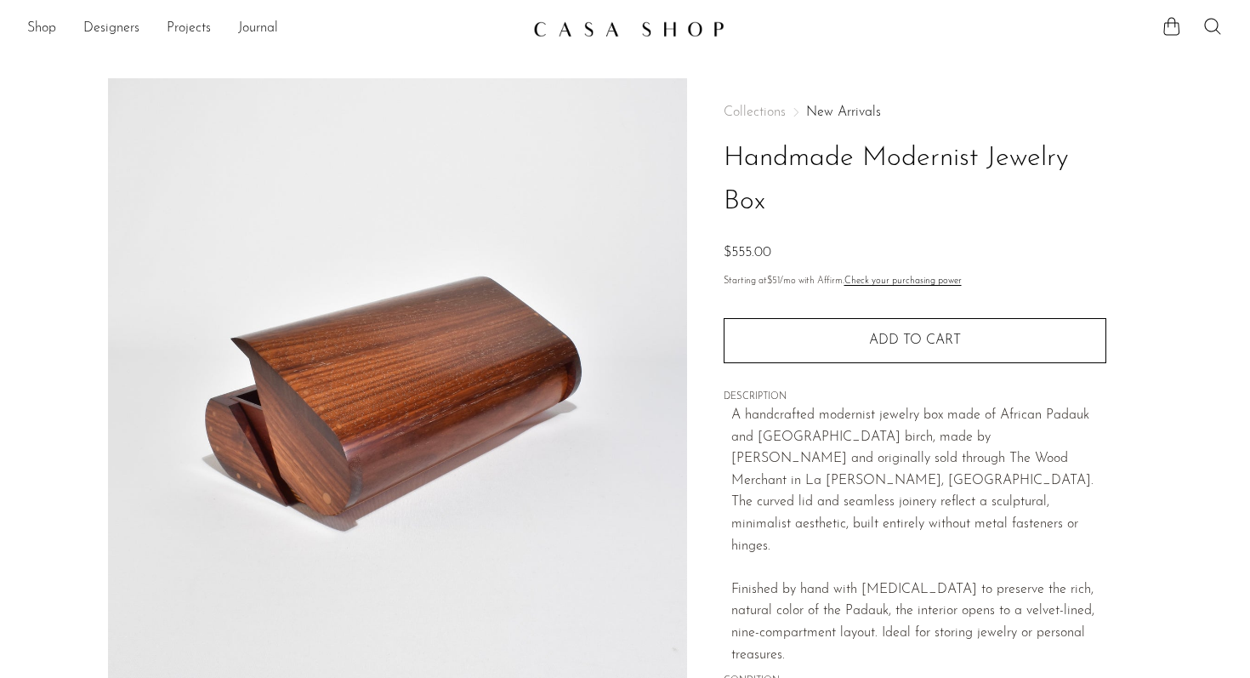
scroll to position [429, 0]
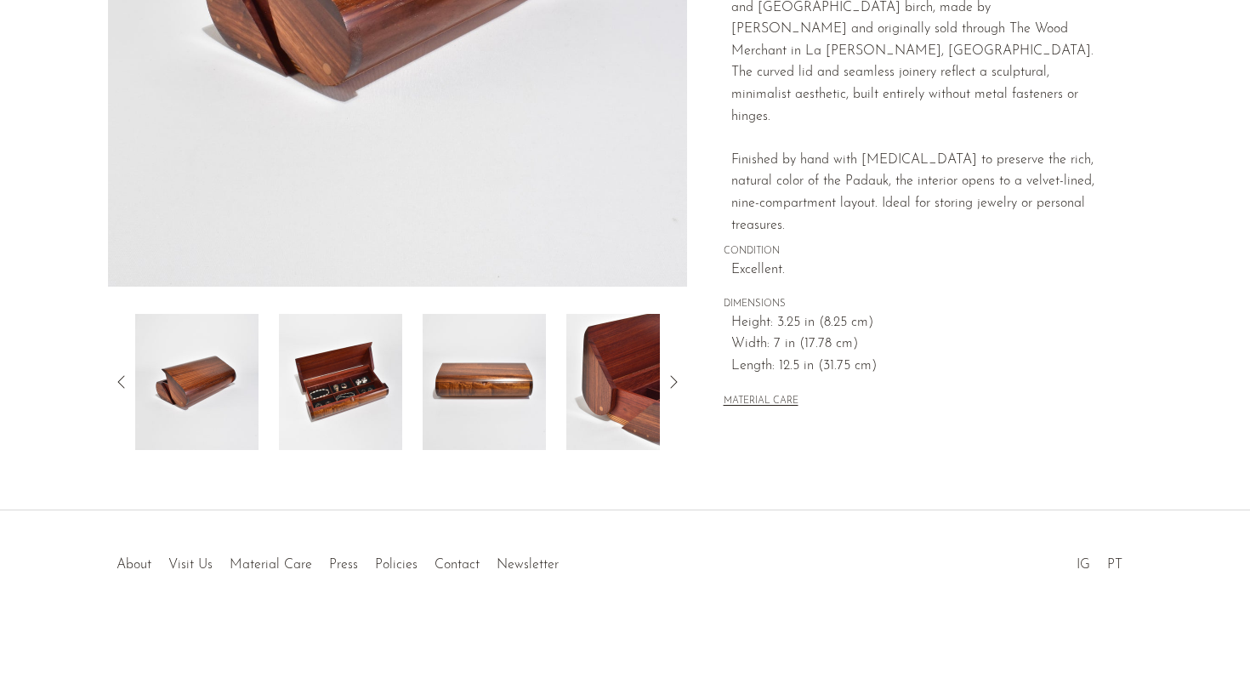
click at [352, 357] on img at bounding box center [340, 382] width 123 height 136
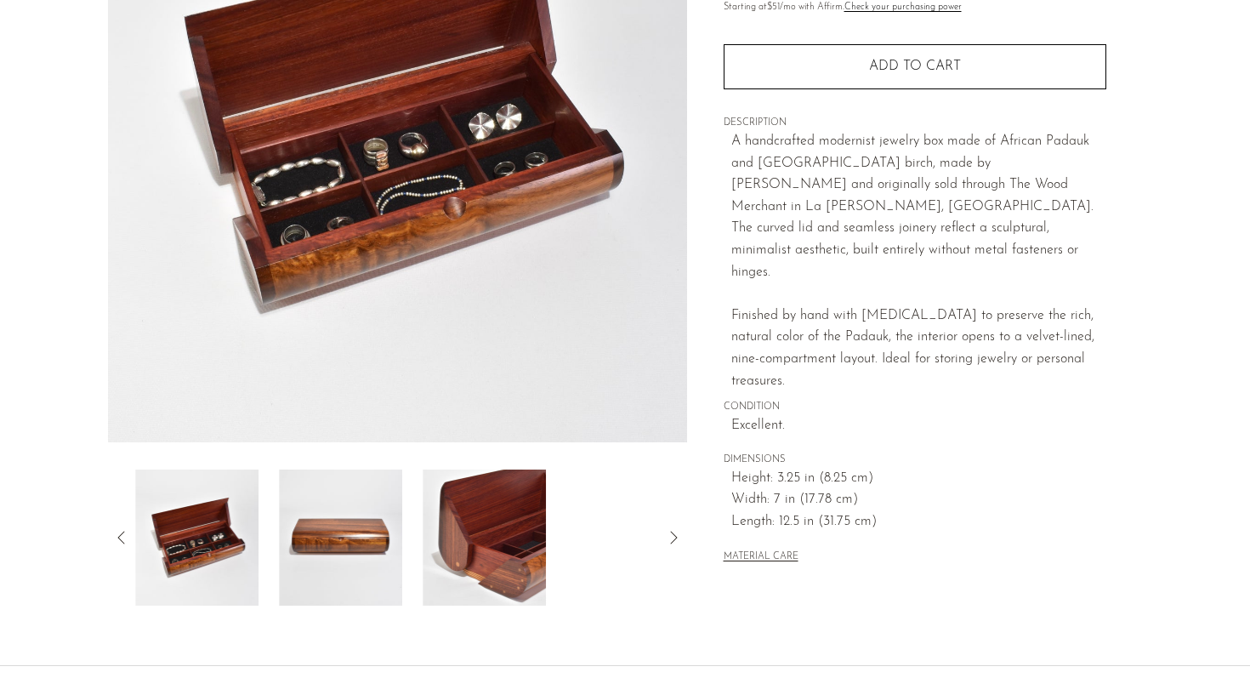
scroll to position [273, 0]
